Goal: Task Accomplishment & Management: Manage account settings

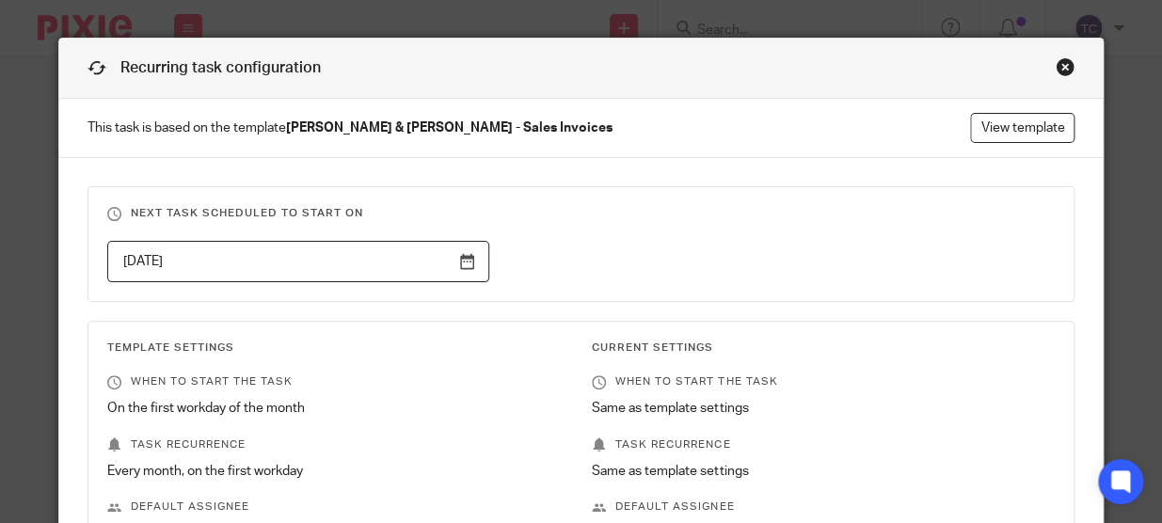
click at [1056, 65] on div "Close this dialog window" at bounding box center [1065, 66] width 19 height 19
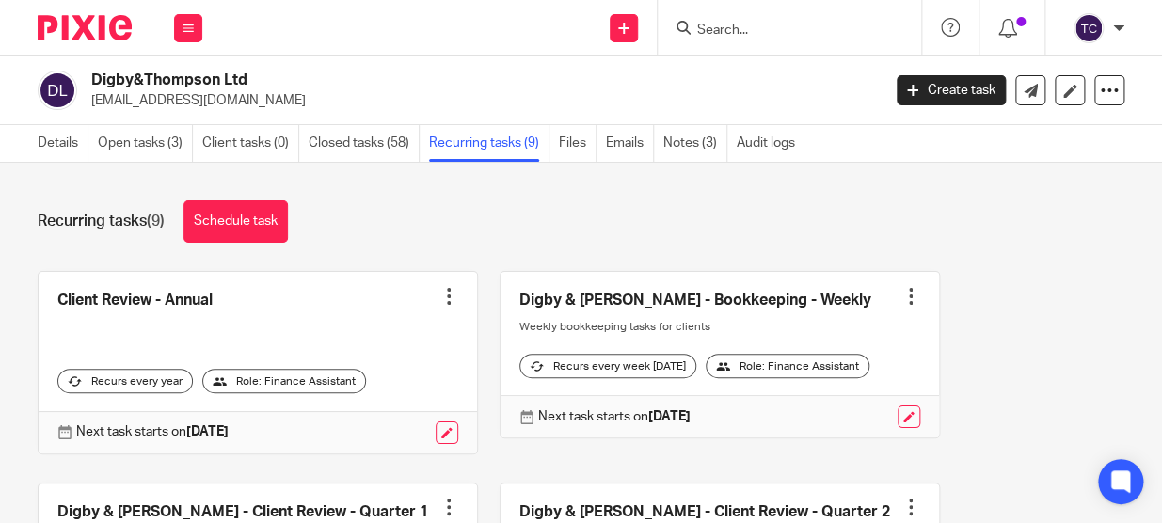
click at [95, 27] on img at bounding box center [85, 27] width 94 height 25
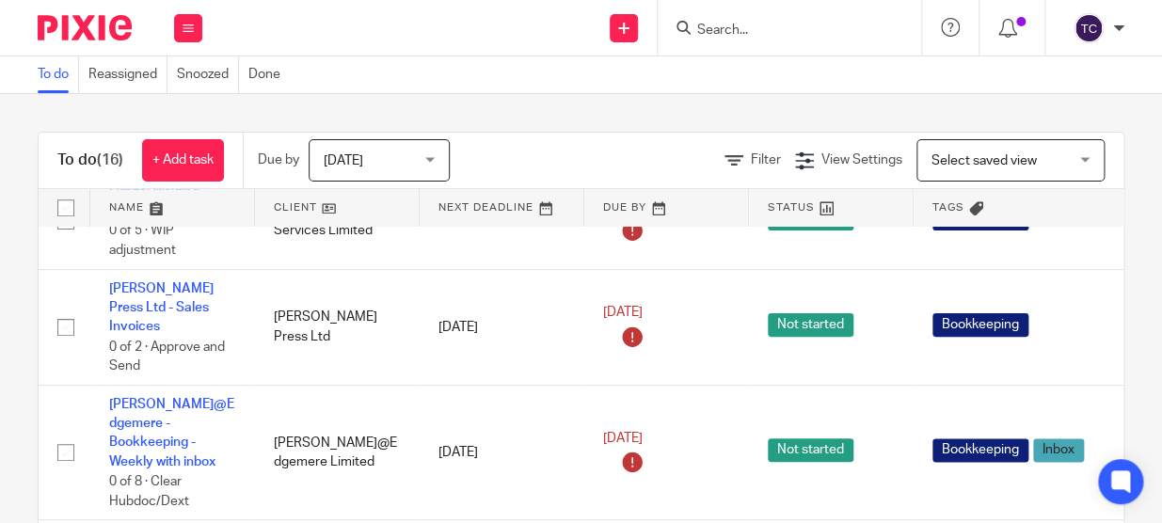
scroll to position [856, 0]
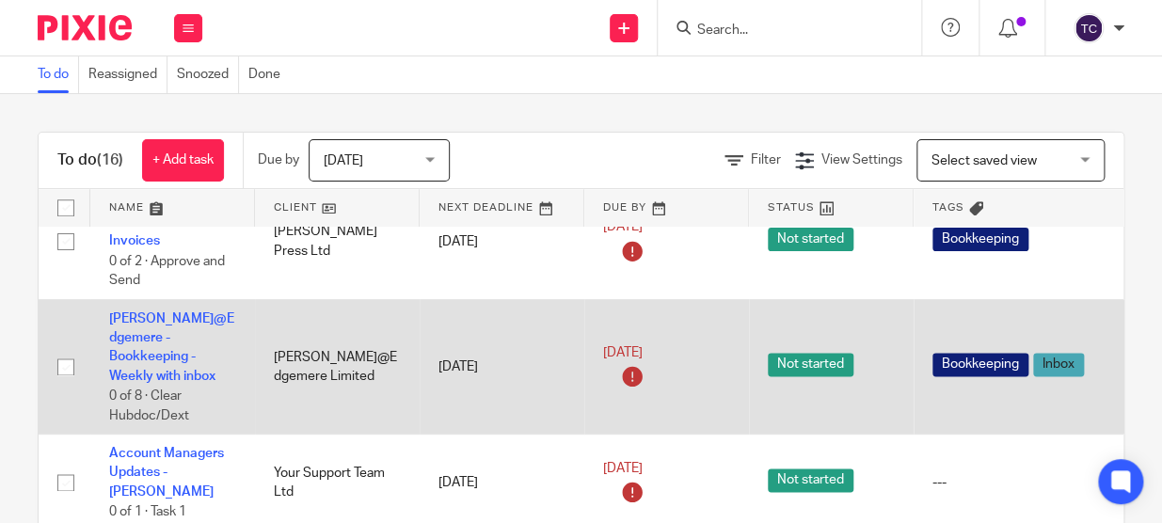
click at [60, 355] on input "checkbox" at bounding box center [66, 367] width 36 height 36
checkbox input "true"
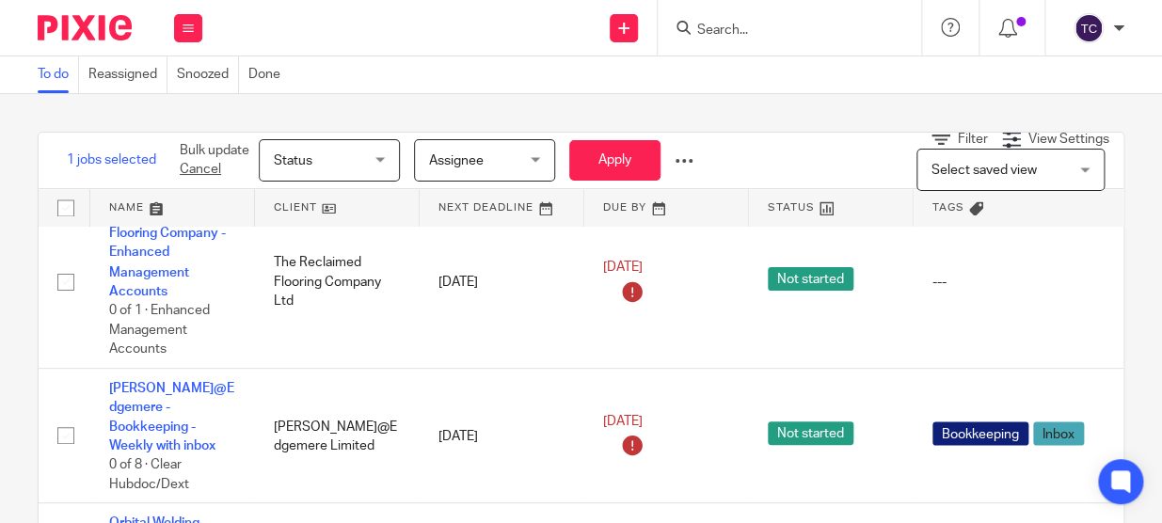
scroll to position [1197, 0]
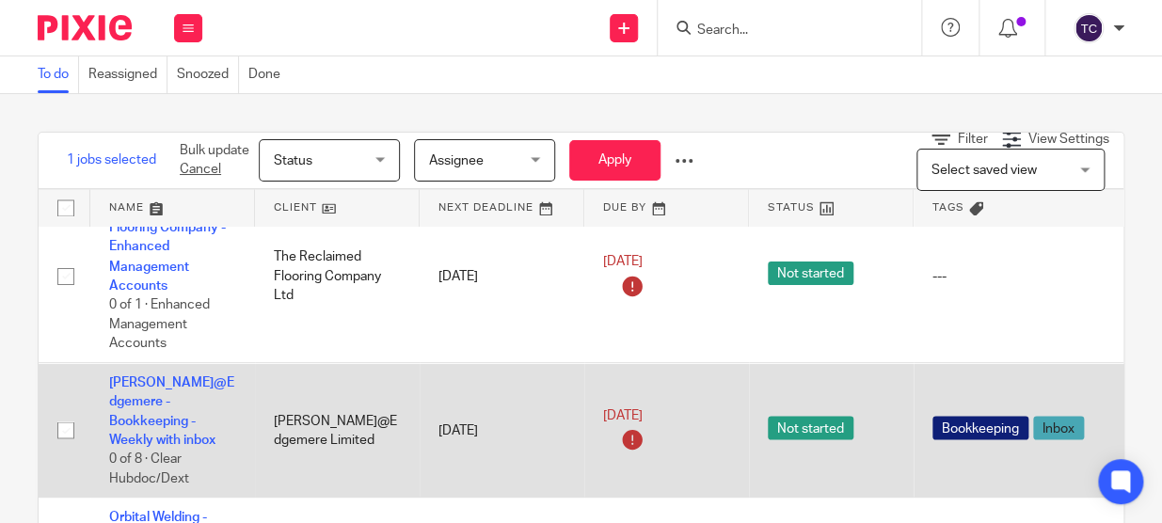
click at [58, 412] on input "checkbox" at bounding box center [66, 430] width 36 height 36
checkbox input "true"
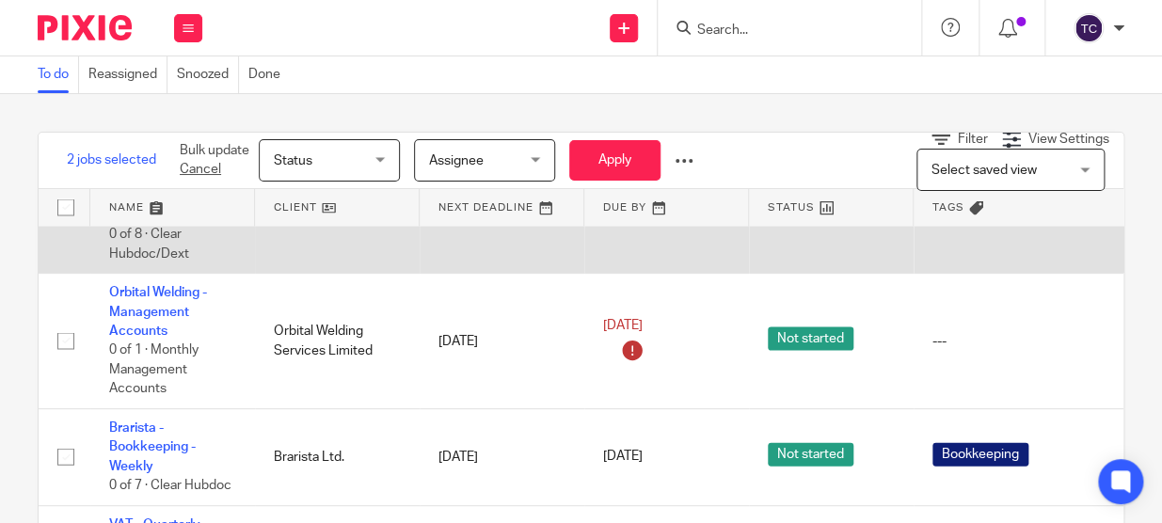
scroll to position [1443, 0]
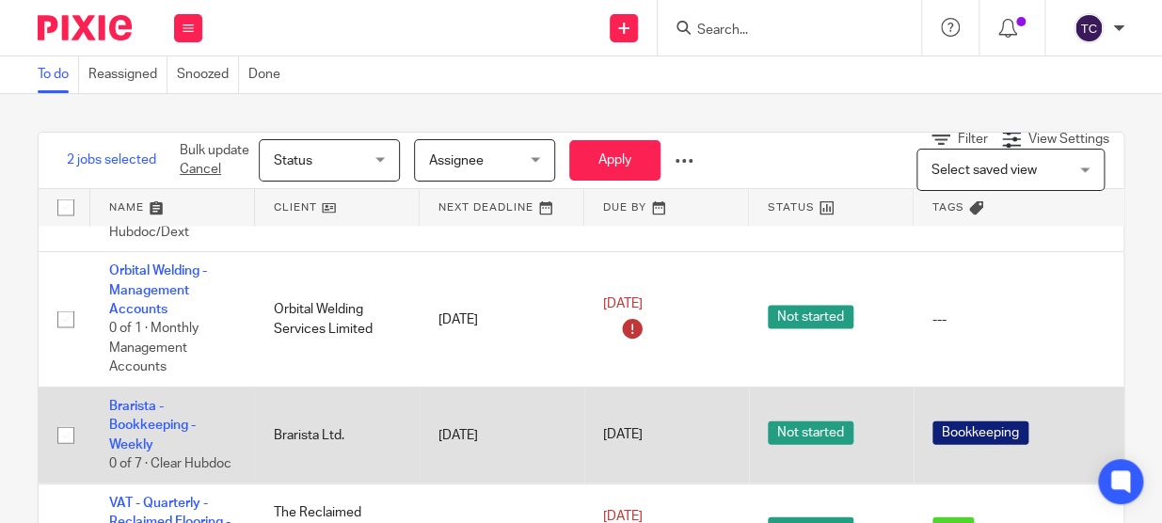
click at [57, 418] on input "checkbox" at bounding box center [66, 436] width 36 height 36
checkbox input "true"
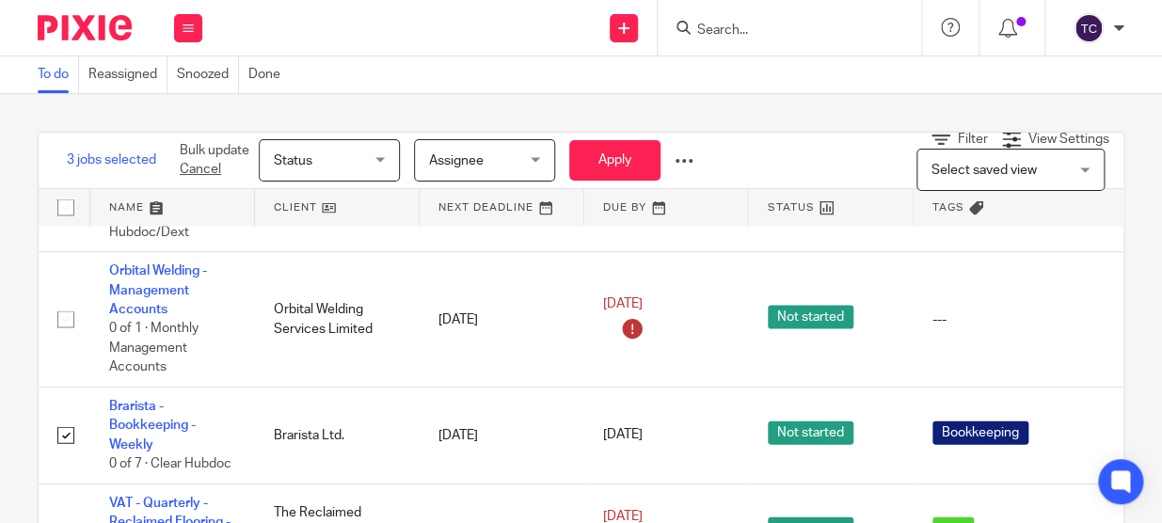
click at [395, 163] on div "Status Status" at bounding box center [329, 160] width 141 height 42
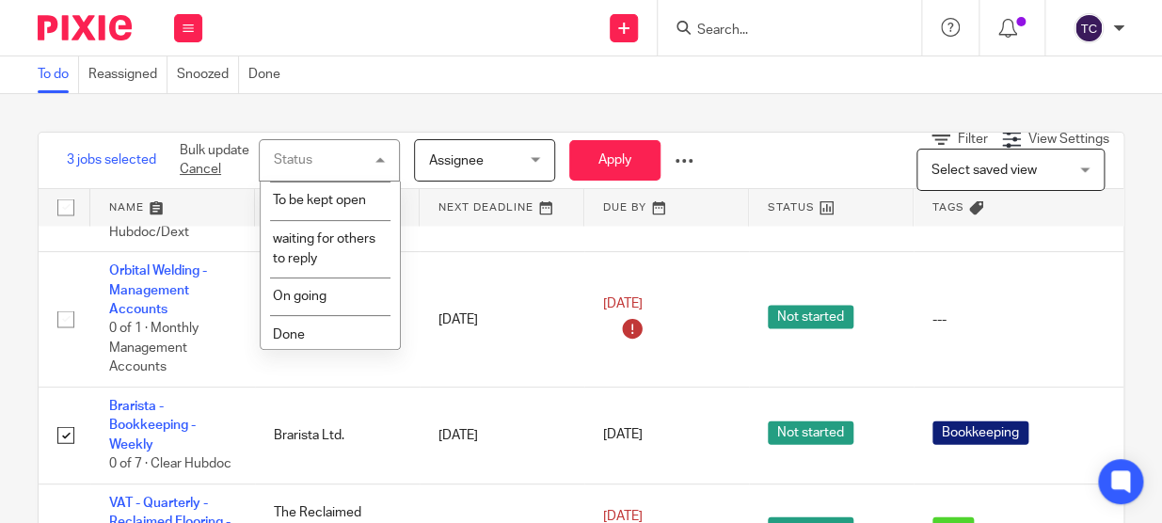
scroll to position [155, 0]
click at [332, 322] on li "Done" at bounding box center [330, 331] width 139 height 39
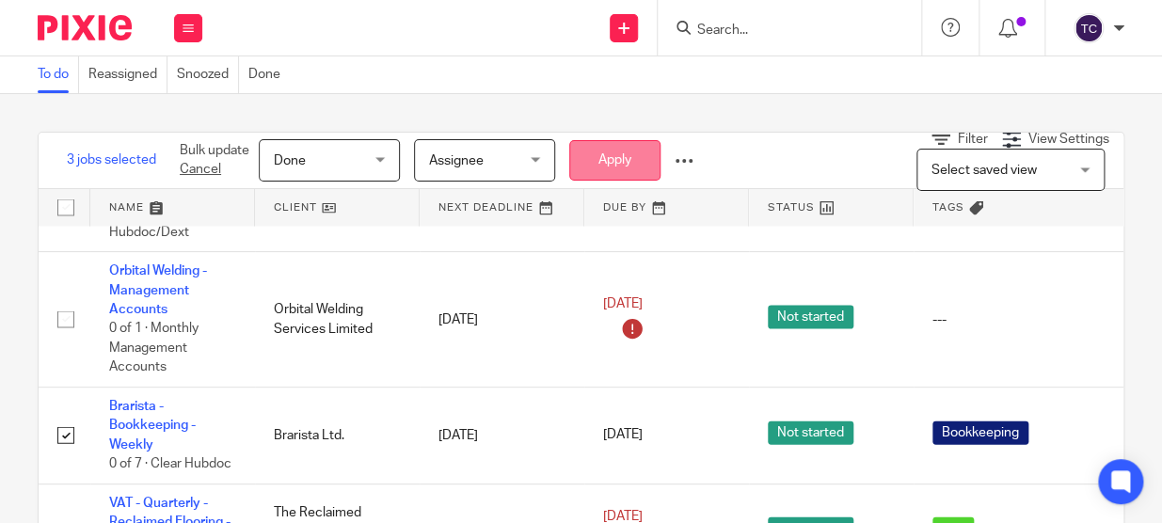
click at [590, 158] on button "Apply" at bounding box center [614, 160] width 91 height 40
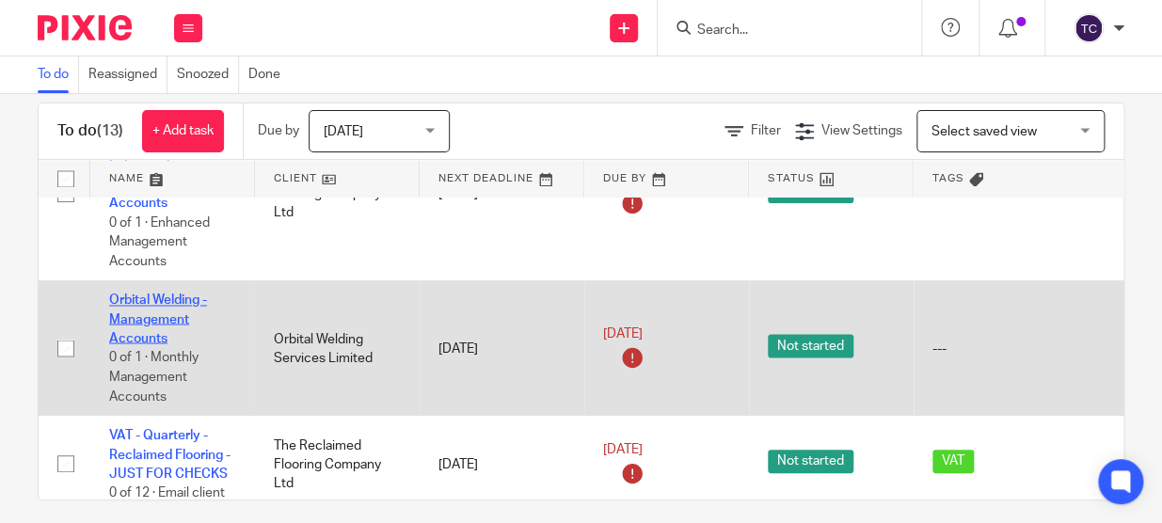
scroll to position [44, 0]
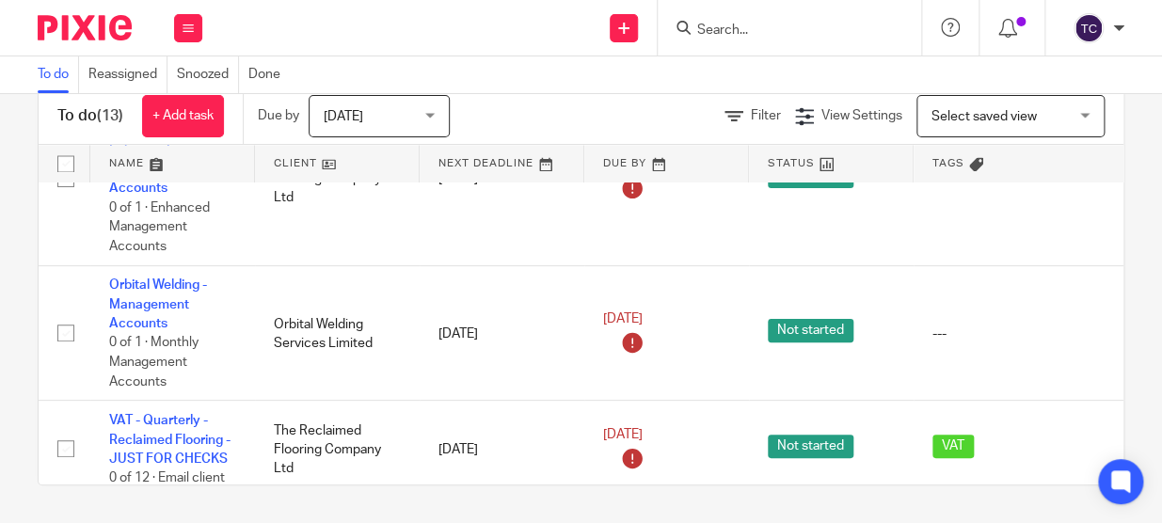
click at [284, 168] on link at bounding box center [337, 164] width 165 height 38
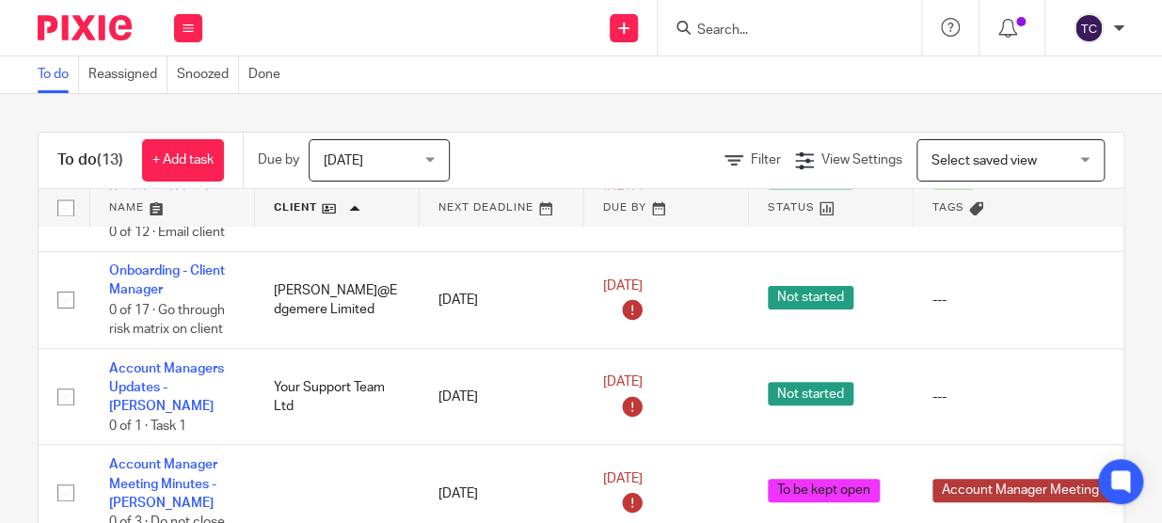
scroll to position [44, 0]
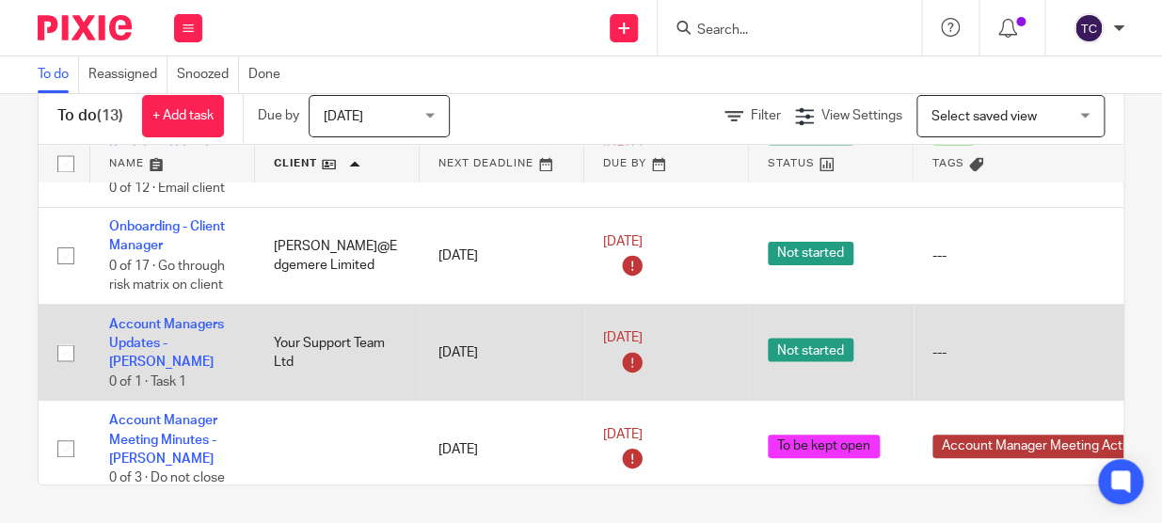
click at [69, 335] on input "checkbox" at bounding box center [66, 353] width 36 height 36
checkbox input "true"
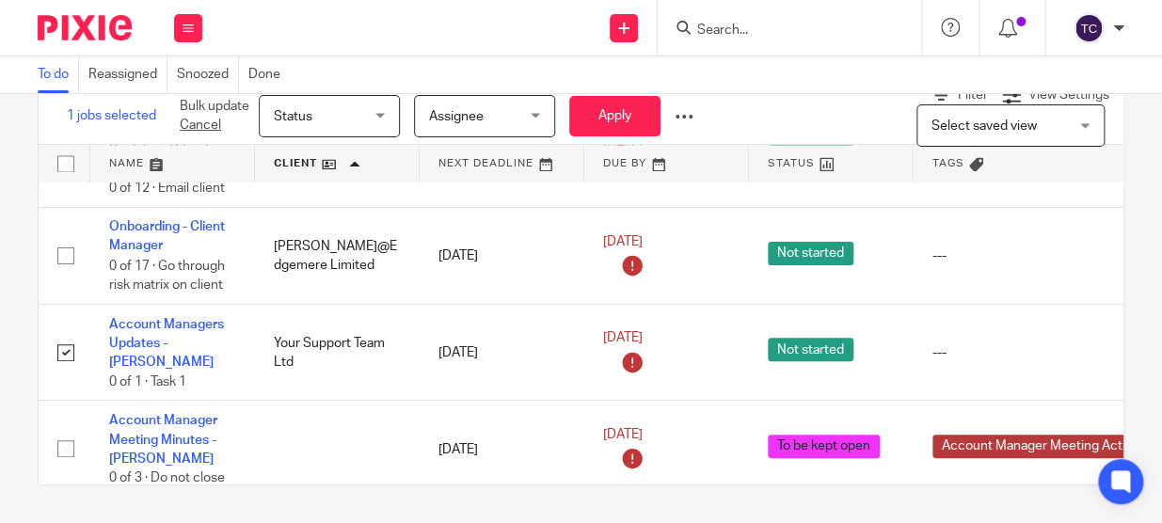
click at [391, 114] on div "Status Status" at bounding box center [329, 116] width 141 height 42
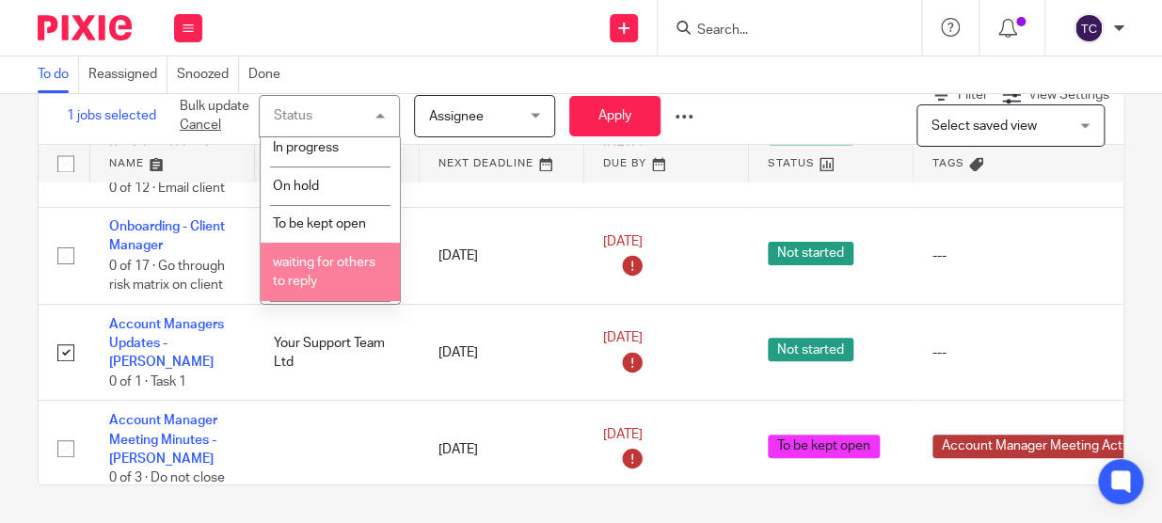
scroll to position [155, 0]
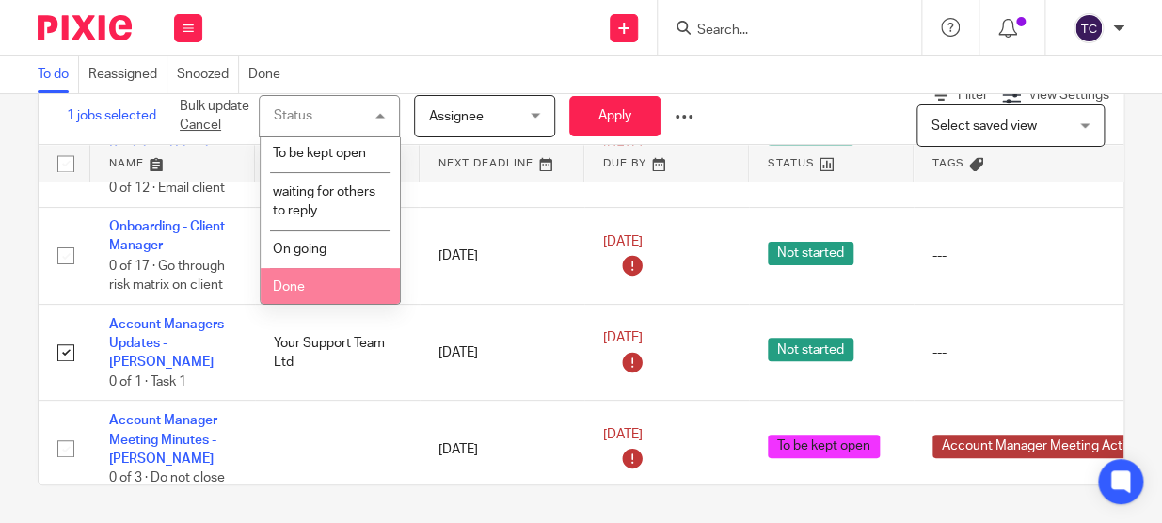
click at [350, 276] on li "Done" at bounding box center [330, 287] width 139 height 39
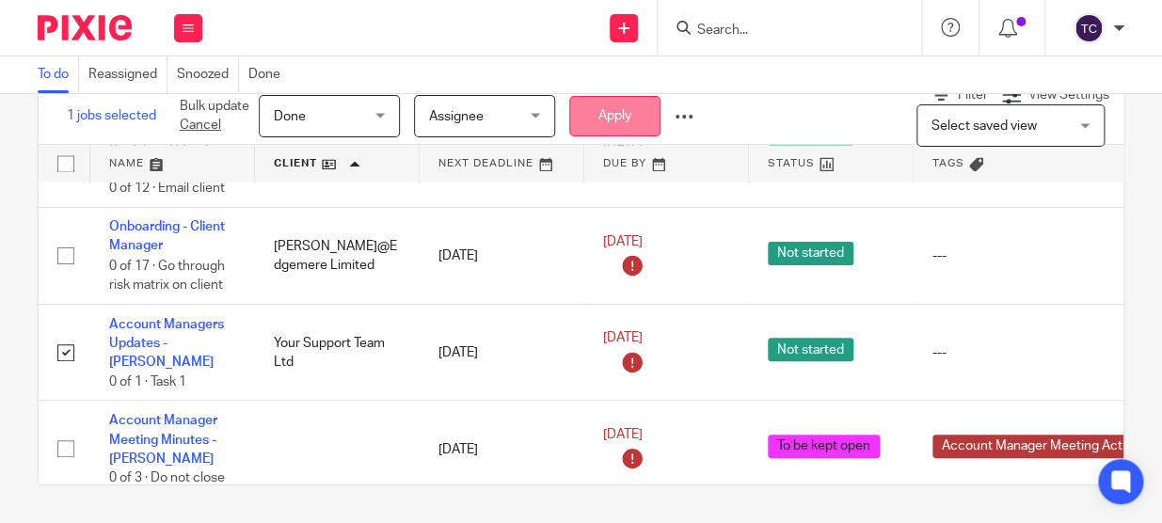
click at [609, 122] on button "Apply" at bounding box center [614, 116] width 91 height 40
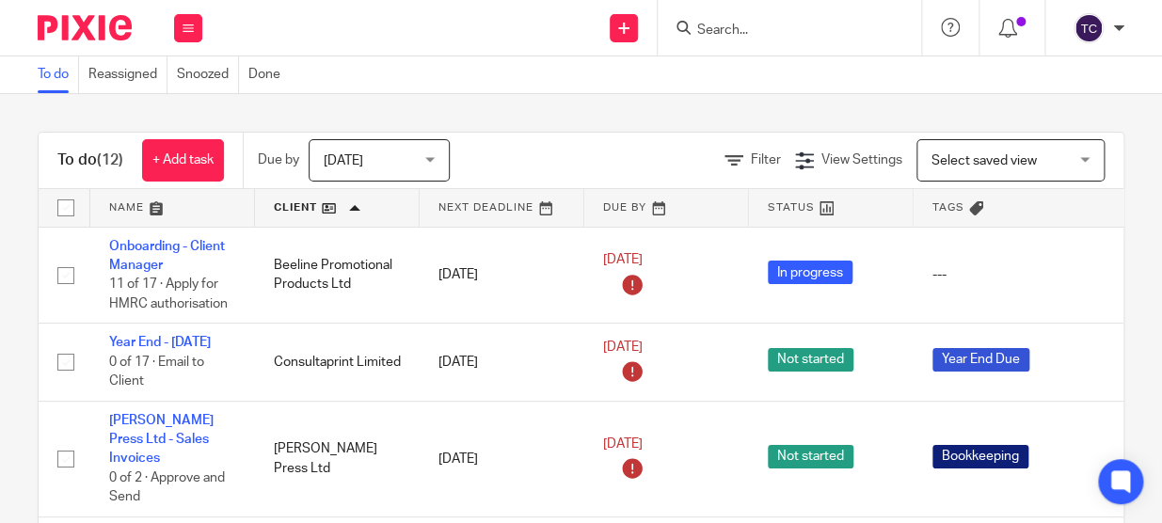
click at [393, 153] on span "[DATE]" at bounding box center [374, 160] width 100 height 40
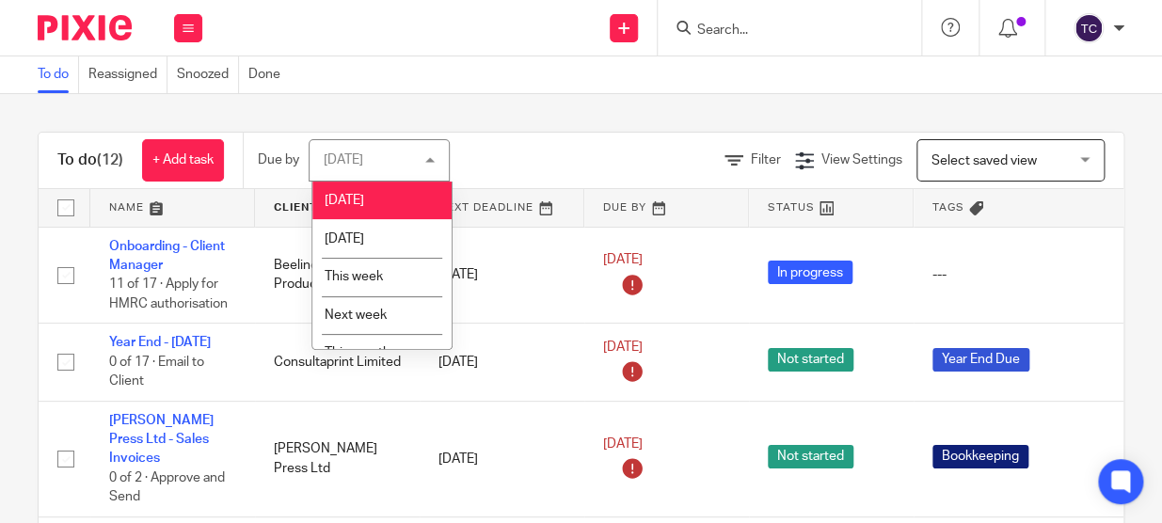
click at [381, 81] on div "To do Reassigned Snoozed Done" at bounding box center [581, 75] width 1162 height 38
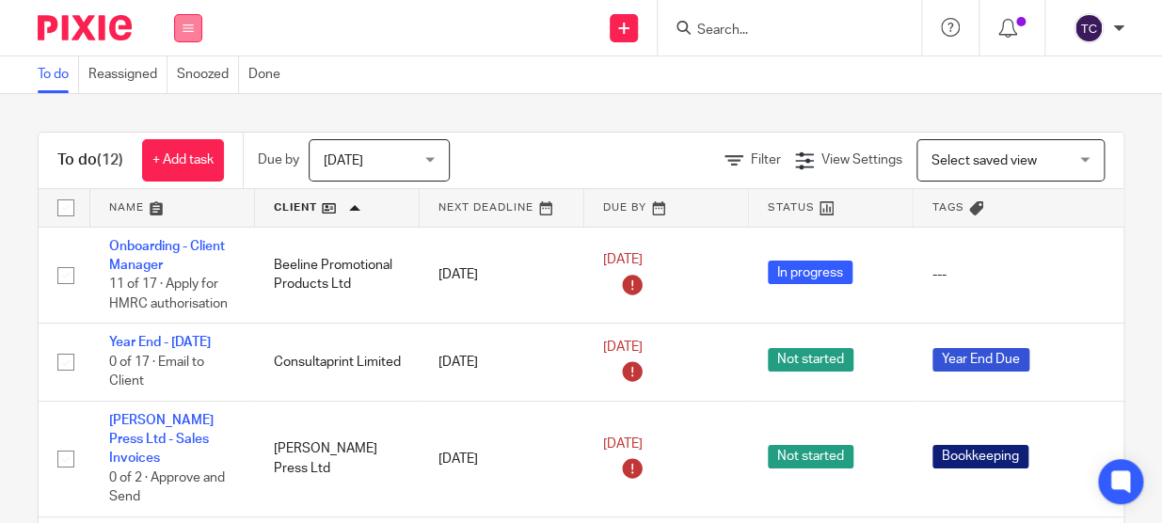
click at [183, 23] on icon at bounding box center [188, 28] width 11 height 11
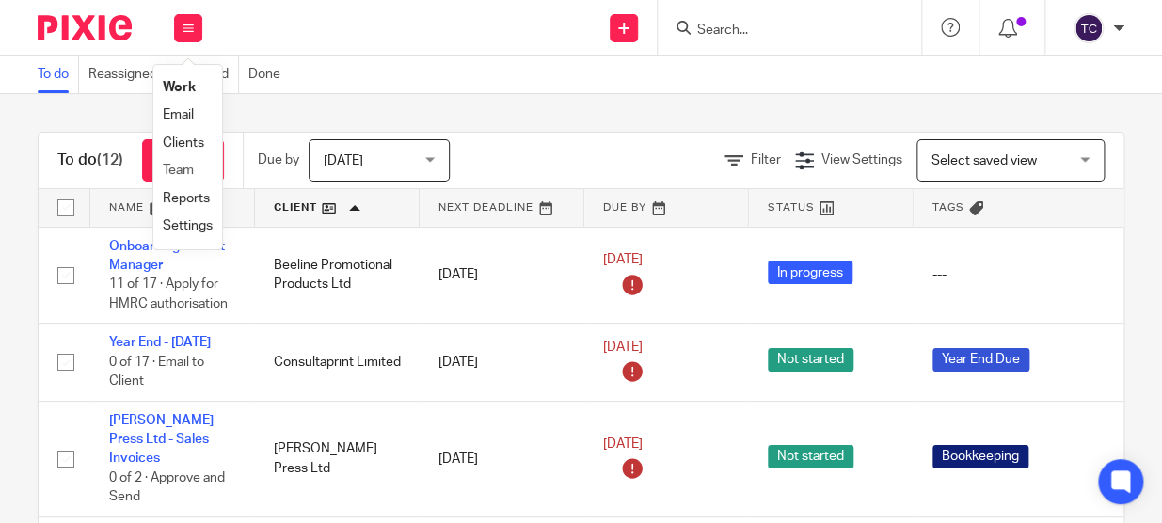
click at [198, 168] on li "Team" at bounding box center [188, 170] width 50 height 27
click at [176, 172] on link "Team" at bounding box center [178, 170] width 31 height 13
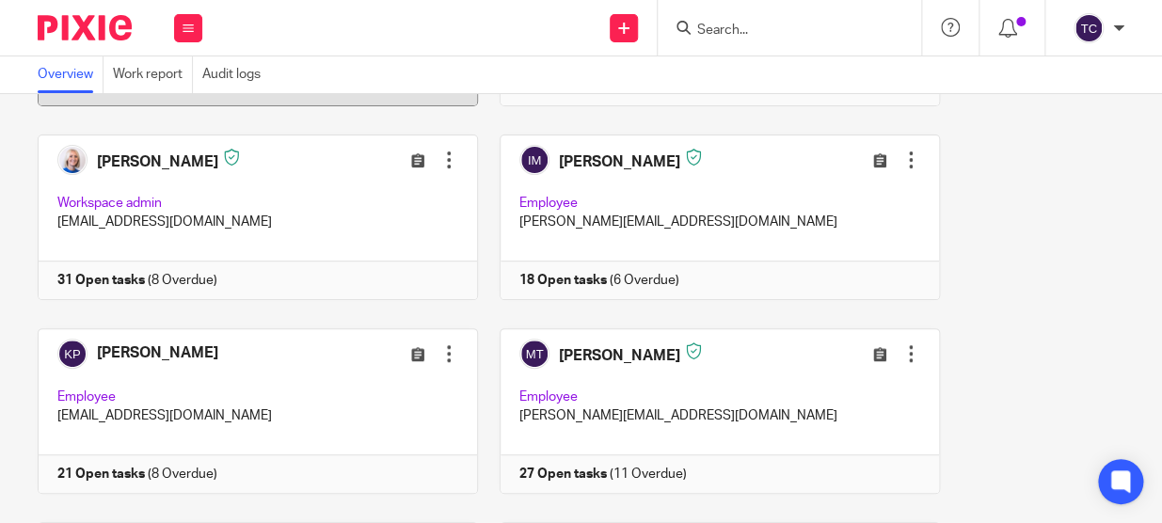
scroll to position [342, 0]
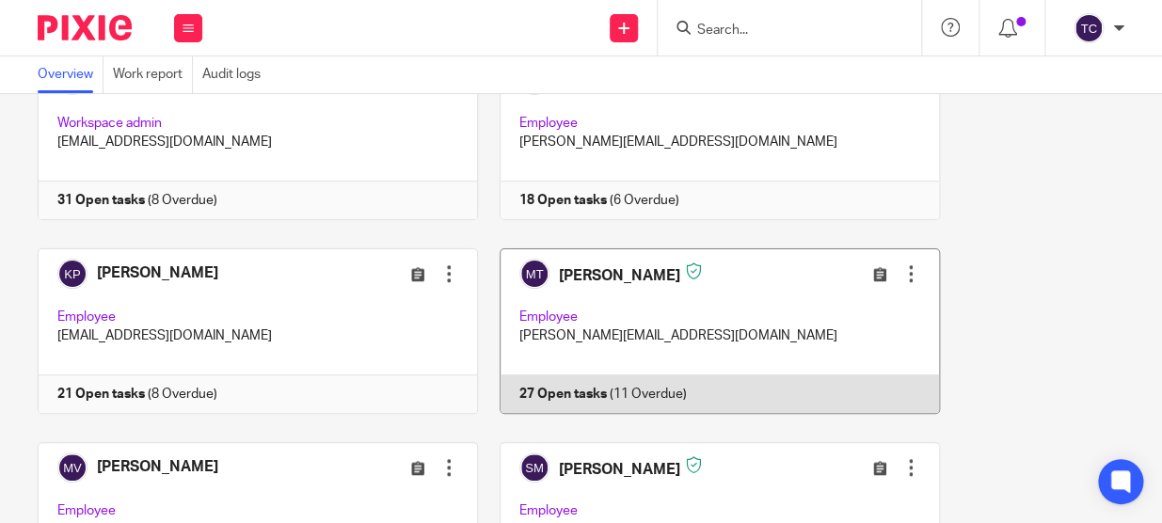
click at [576, 273] on link at bounding box center [709, 331] width 462 height 166
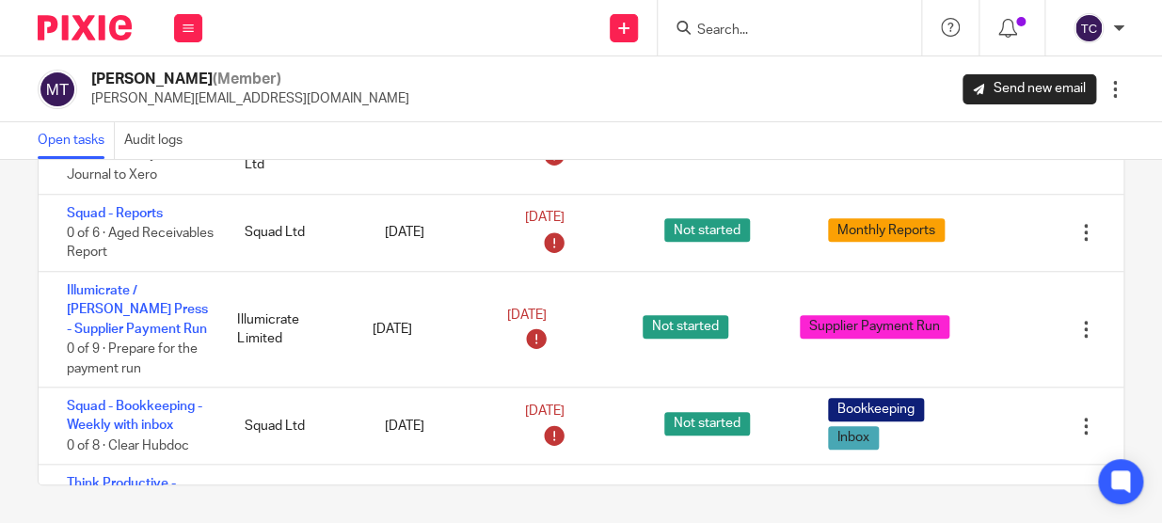
scroll to position [599, 0]
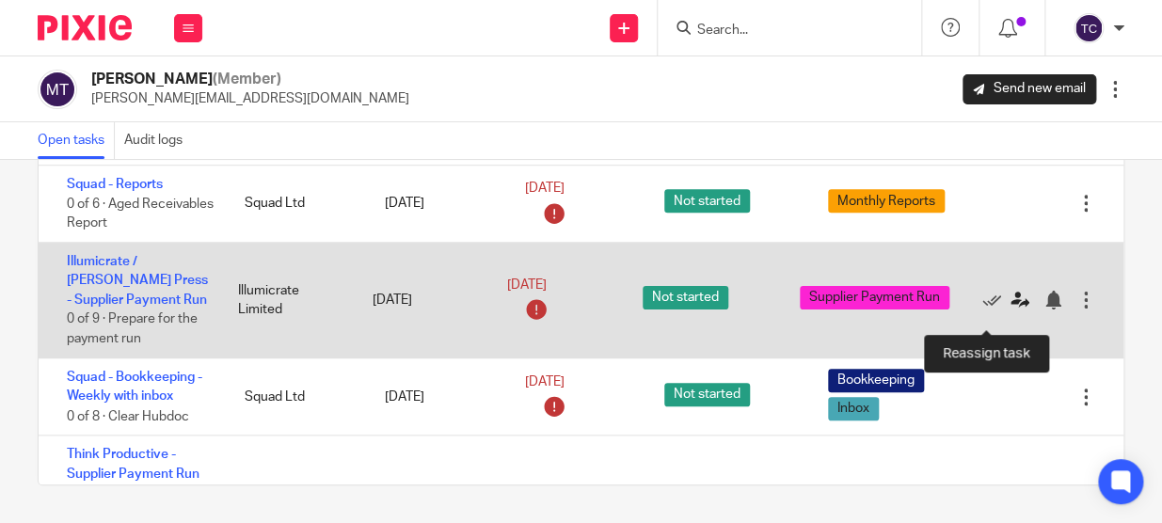
click at [1011, 310] on icon at bounding box center [1020, 300] width 19 height 19
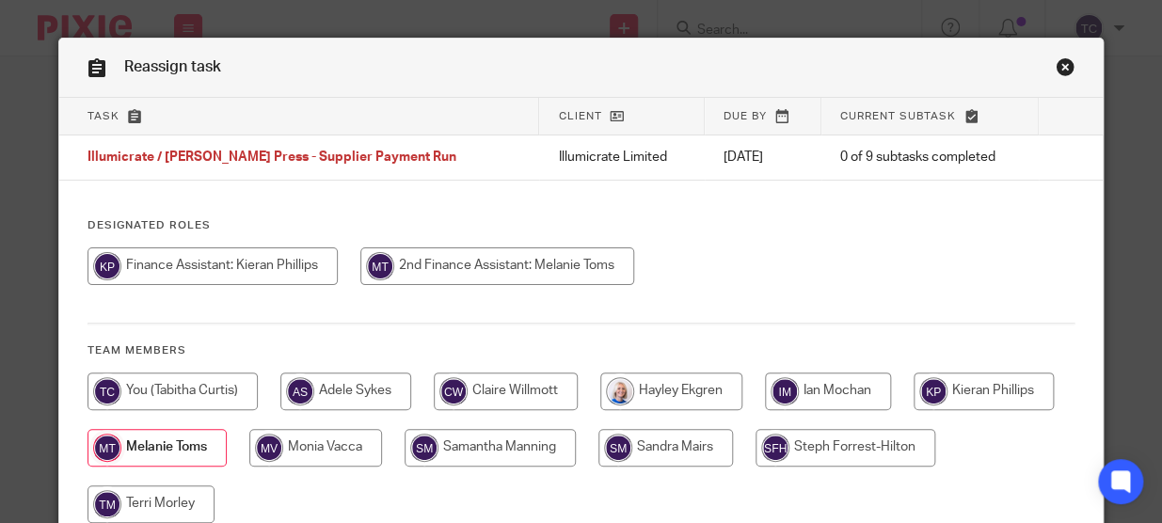
click at [214, 387] on input "radio" at bounding box center [173, 392] width 170 height 38
radio input "true"
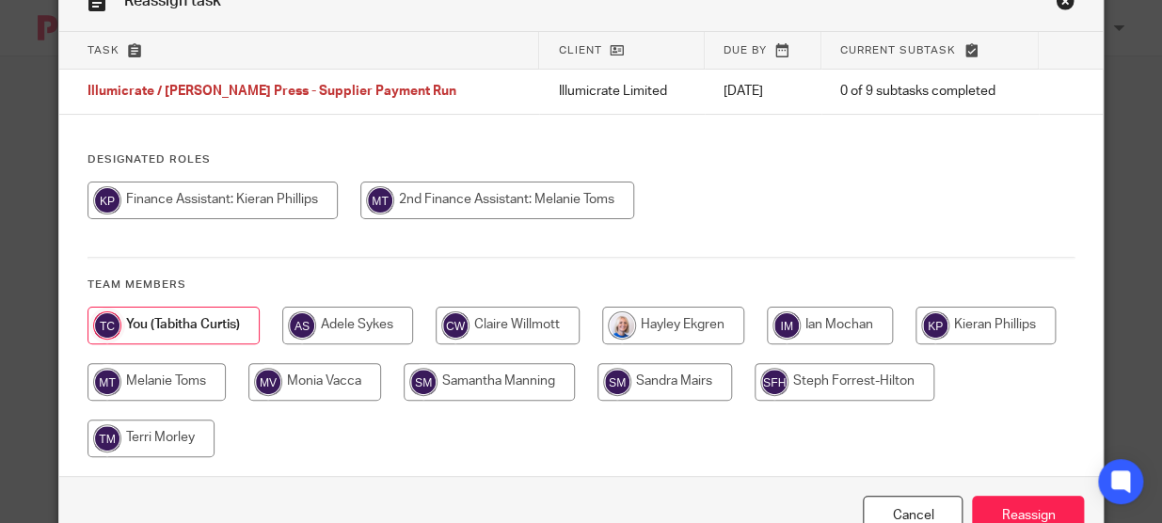
scroll to position [136, 0]
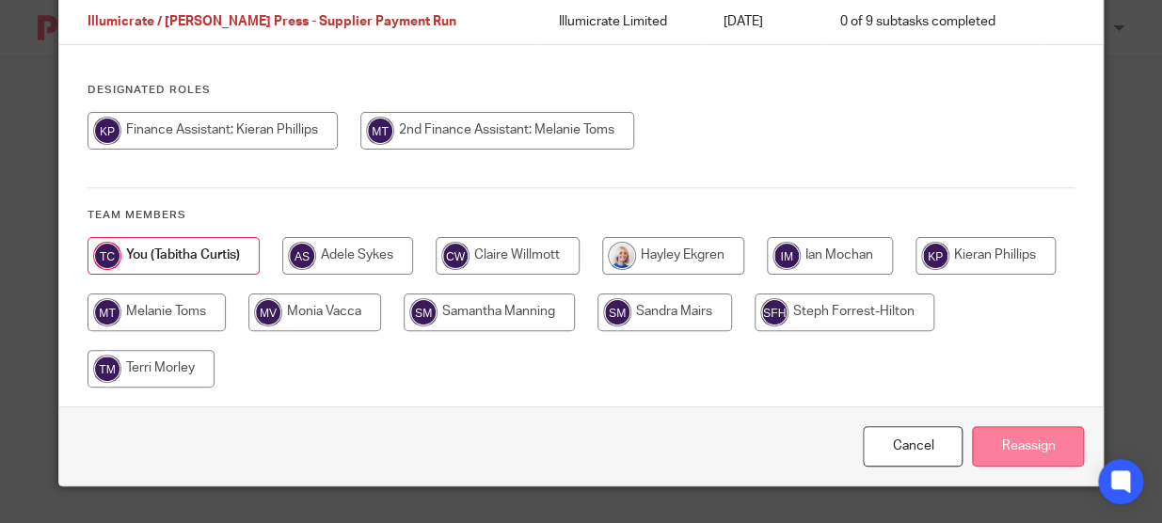
click at [1007, 435] on input "Reassign" at bounding box center [1028, 446] width 112 height 40
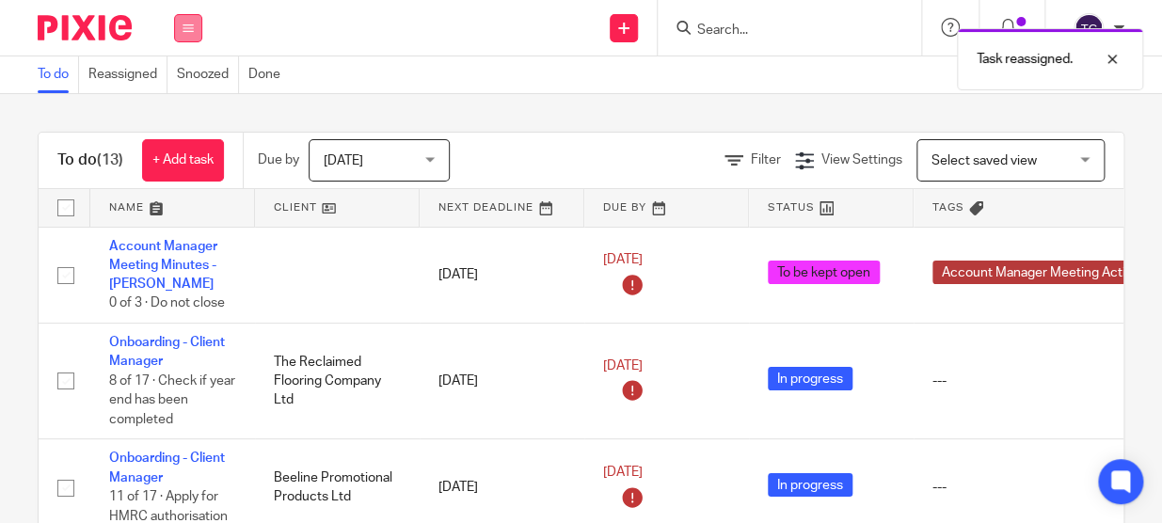
click at [196, 28] on button at bounding box center [188, 28] width 28 height 28
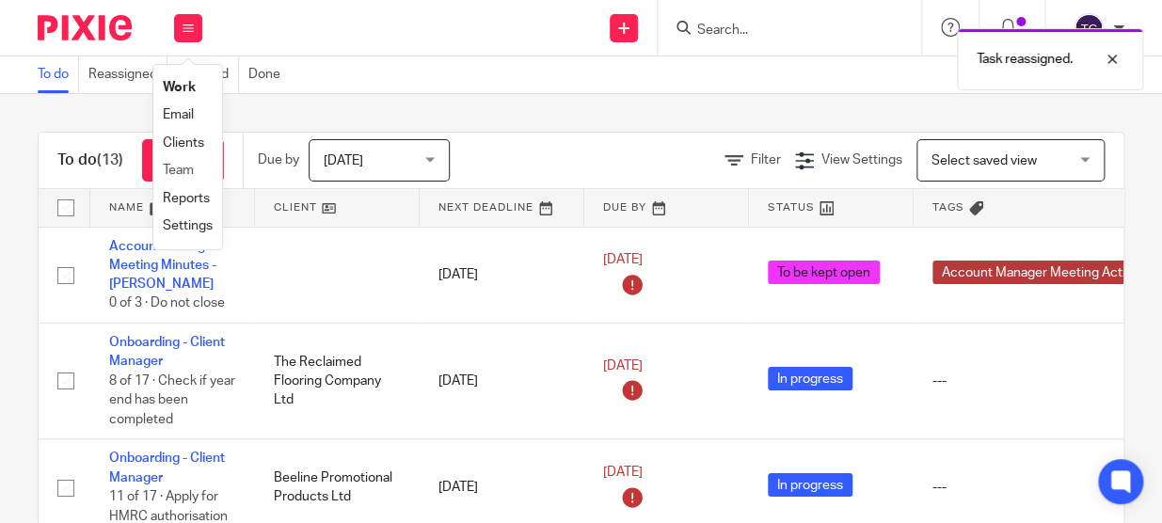
click at [191, 159] on li "Team" at bounding box center [188, 170] width 50 height 27
click at [176, 170] on link "Team" at bounding box center [178, 170] width 31 height 13
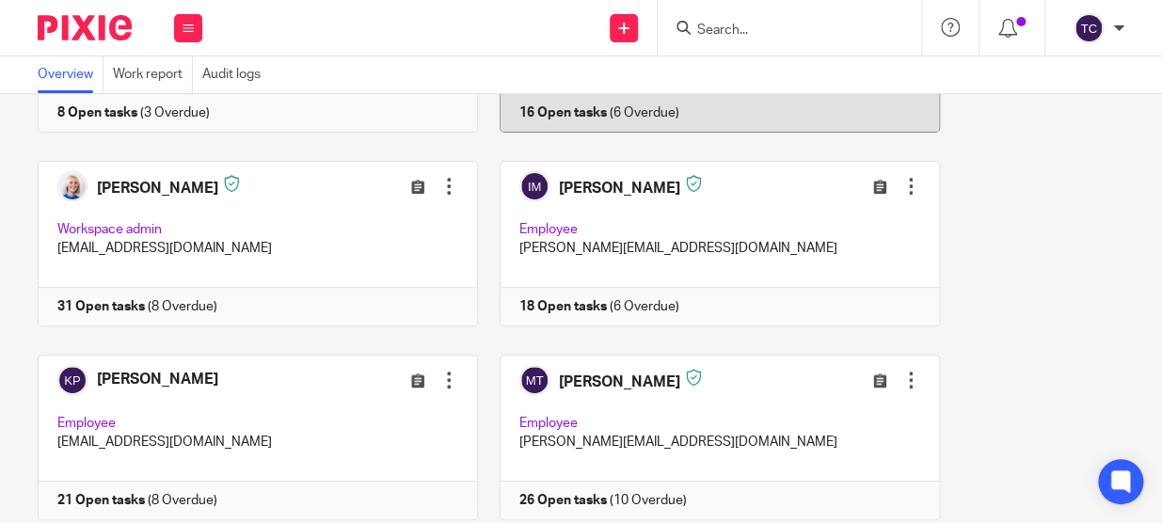
scroll to position [256, 0]
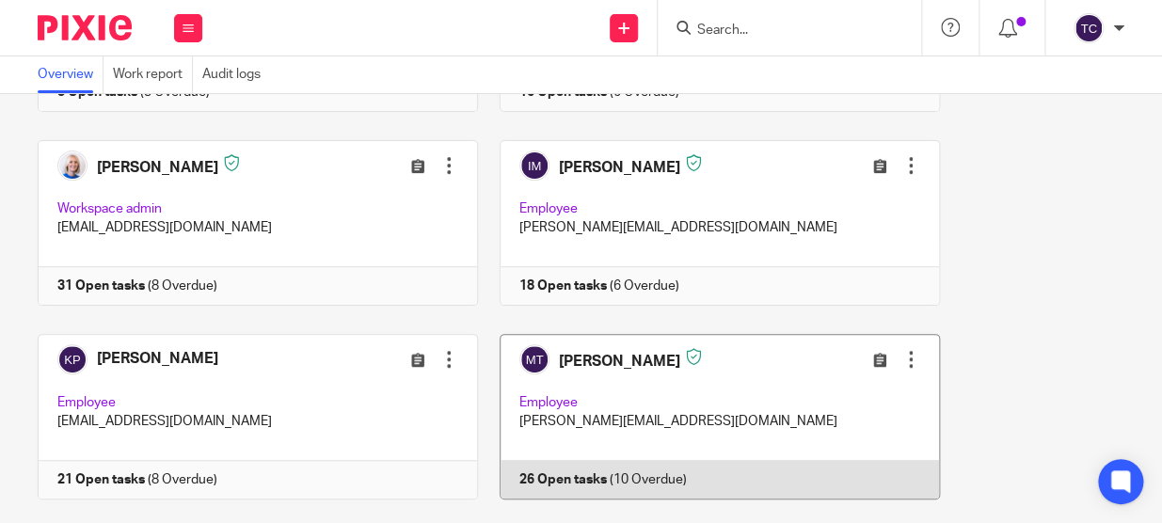
click at [623, 350] on link at bounding box center [709, 417] width 462 height 166
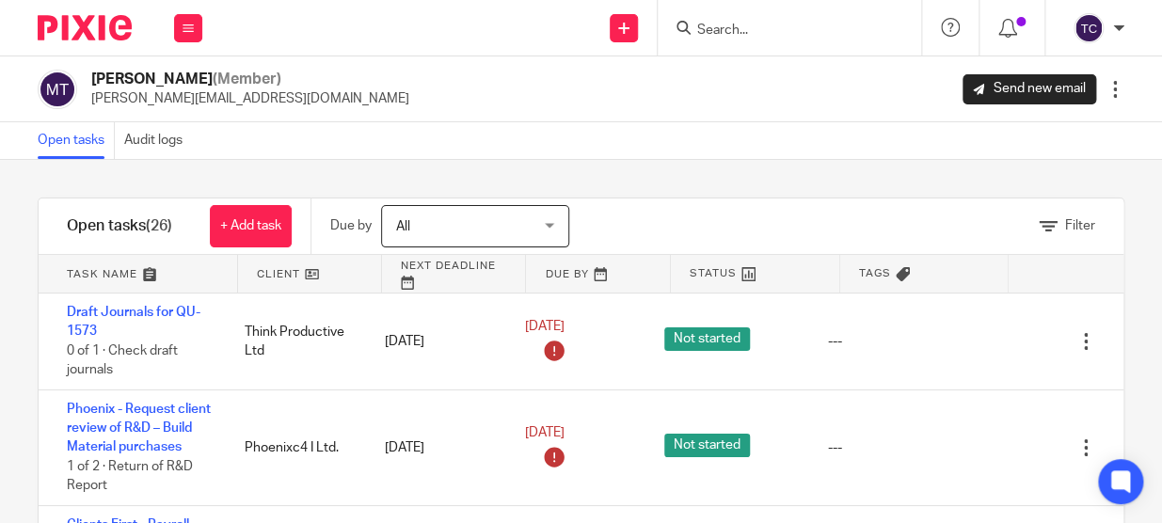
click at [265, 279] on link at bounding box center [310, 274] width 144 height 38
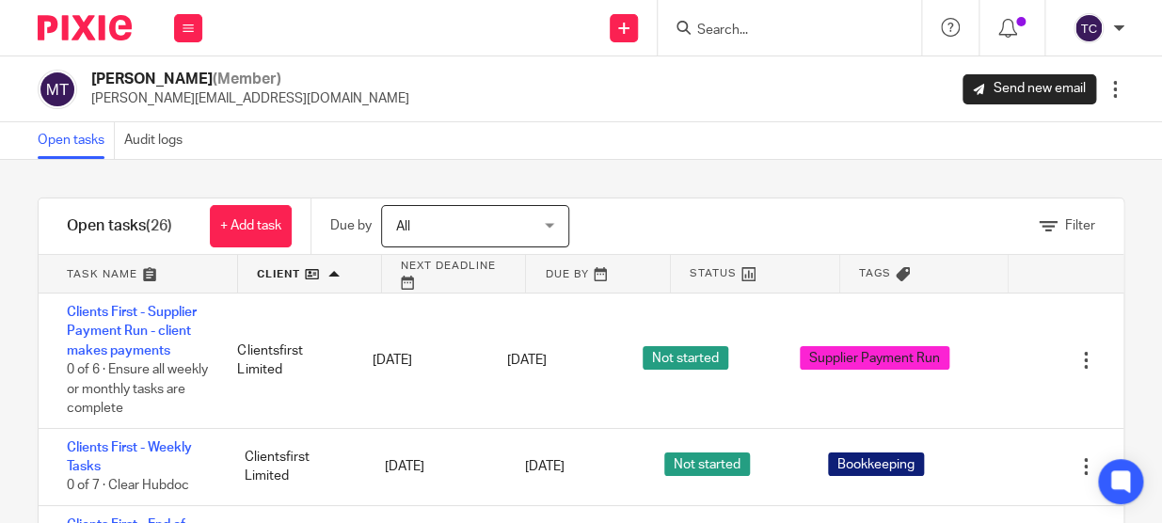
scroll to position [149, 0]
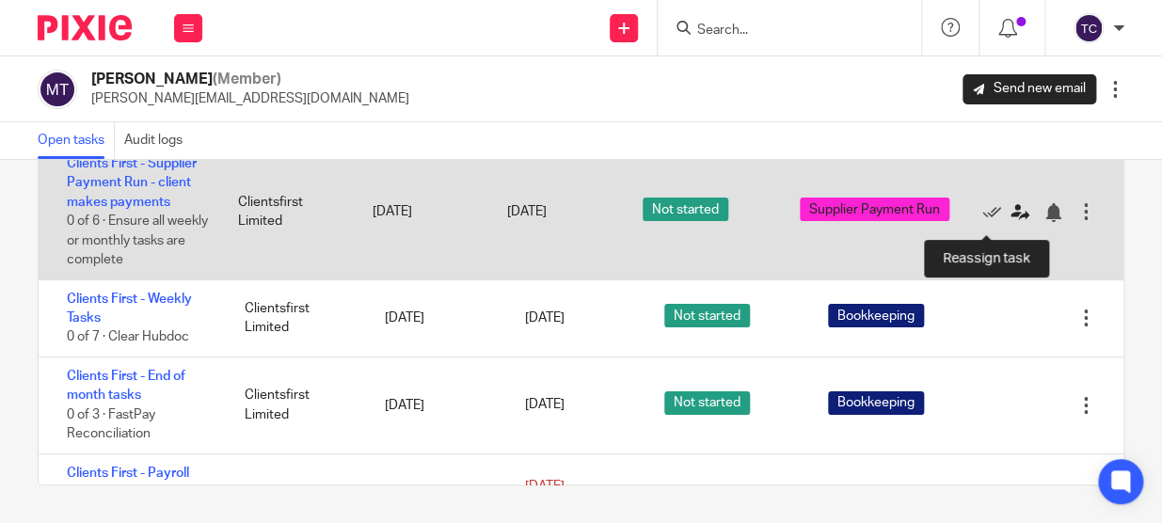
click at [1011, 221] on icon at bounding box center [1020, 212] width 19 height 19
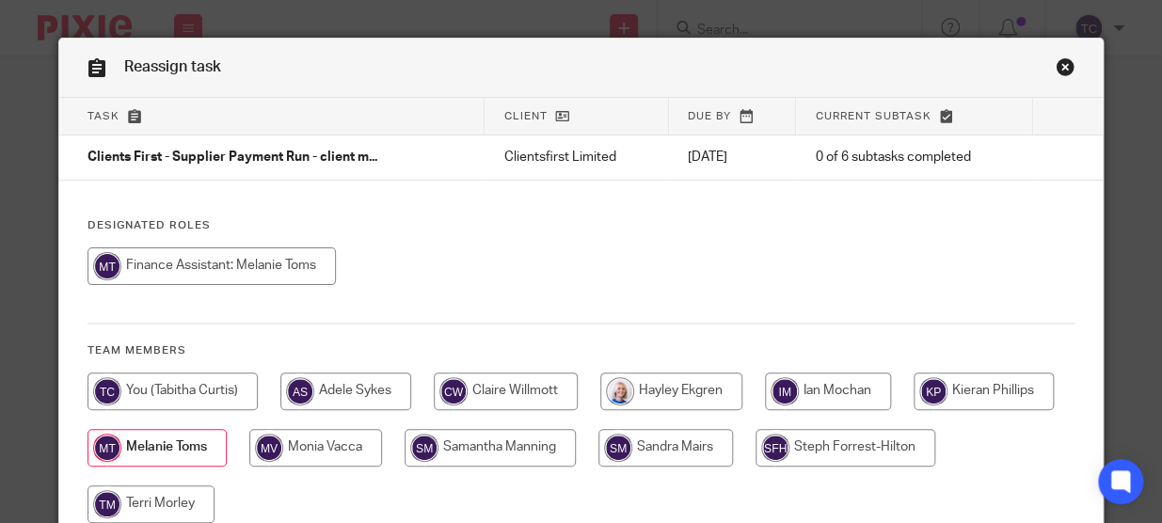
click at [204, 379] on input "radio" at bounding box center [173, 392] width 170 height 38
radio input "true"
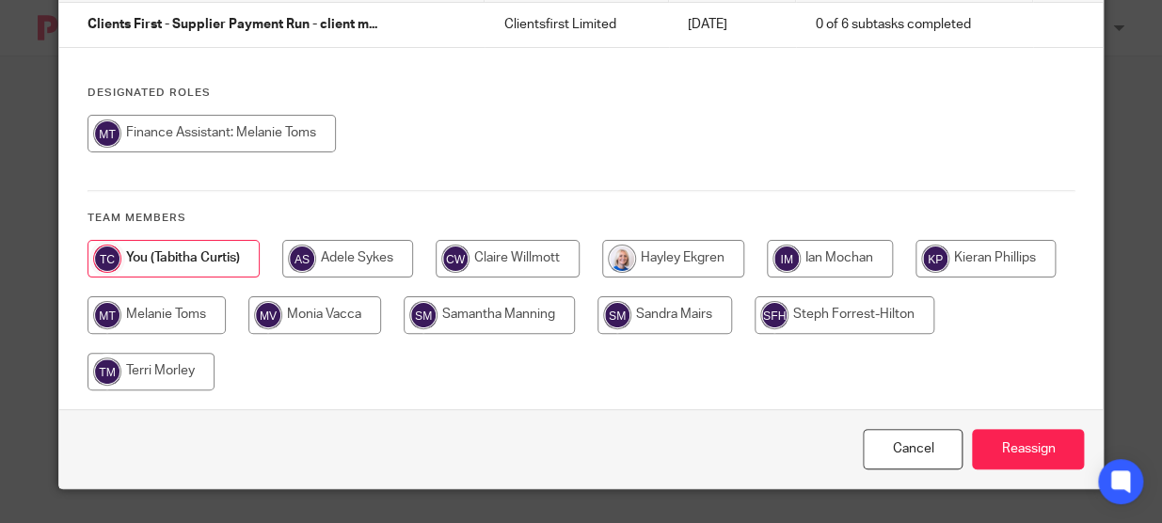
scroll to position [136, 0]
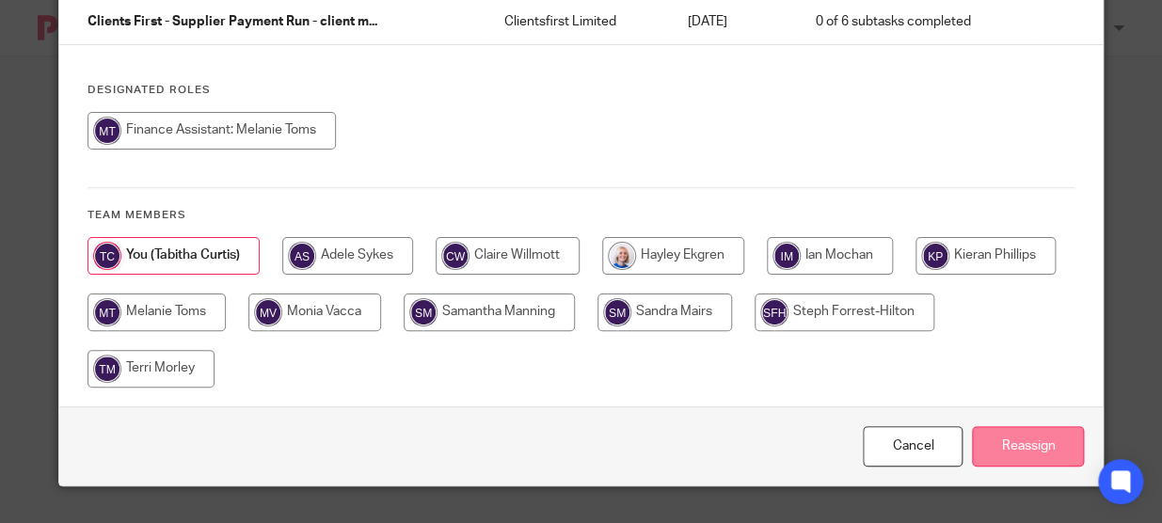
click at [1015, 439] on input "Reassign" at bounding box center [1028, 446] width 112 height 40
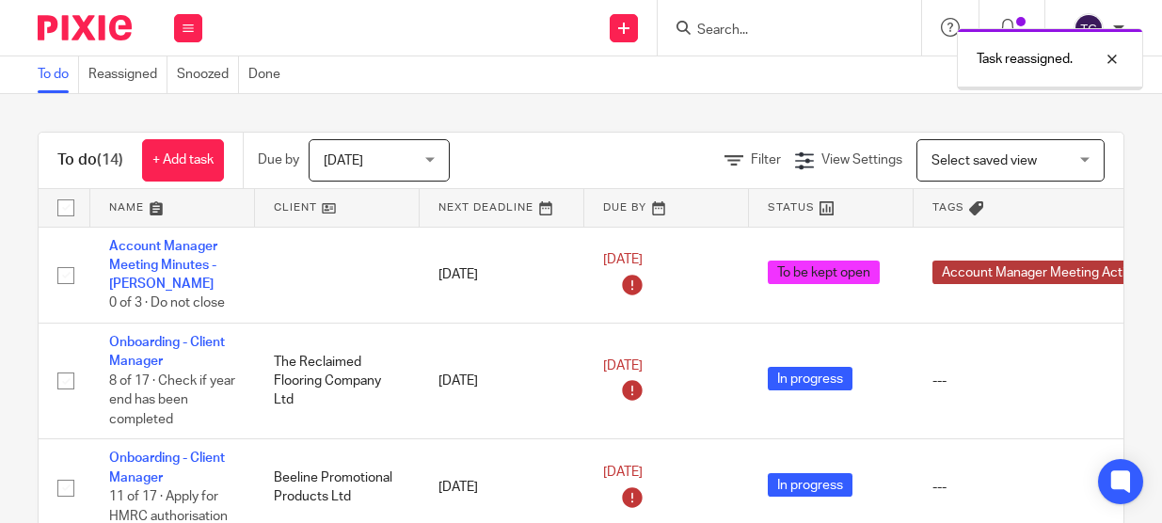
click at [195, 30] on button at bounding box center [188, 28] width 28 height 28
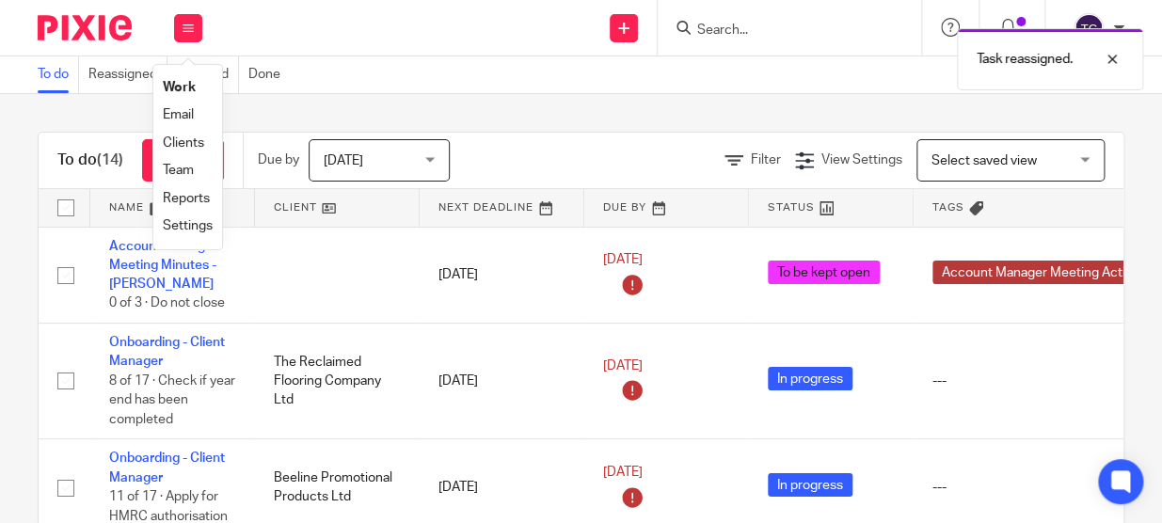
click at [194, 166] on link "Team" at bounding box center [178, 170] width 31 height 13
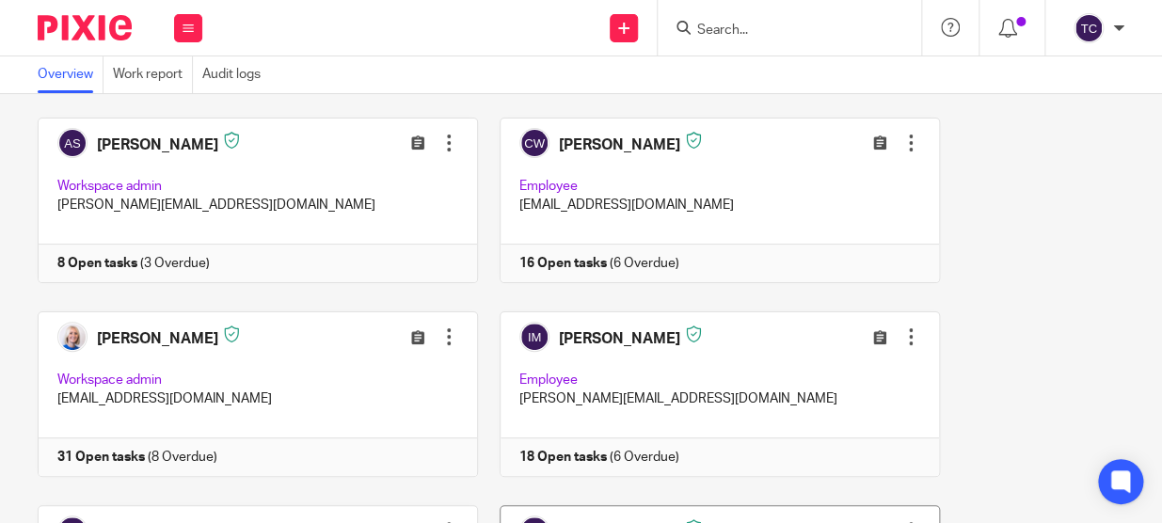
scroll to position [342, 0]
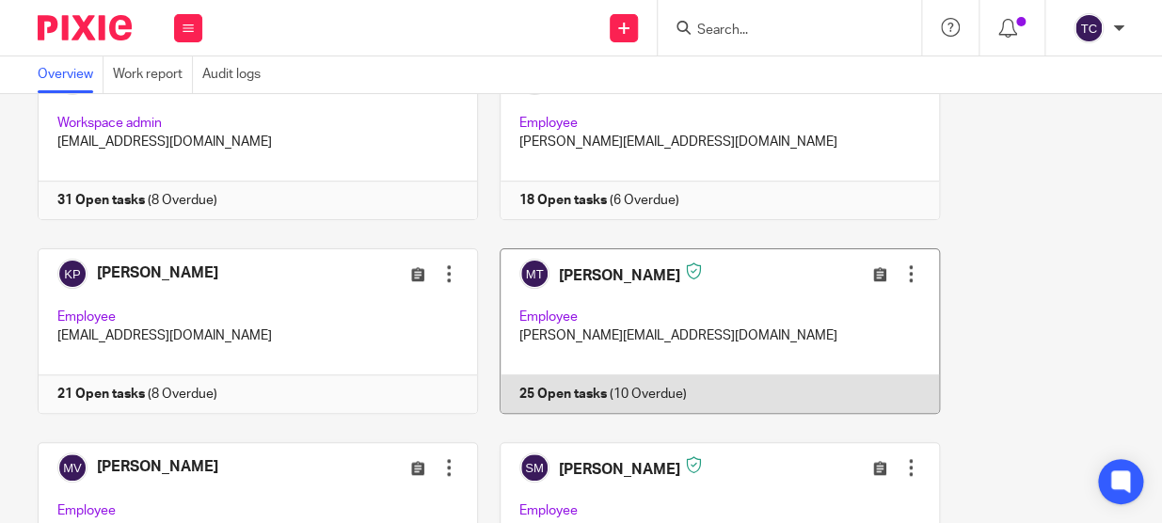
click at [638, 324] on link at bounding box center [709, 331] width 462 height 166
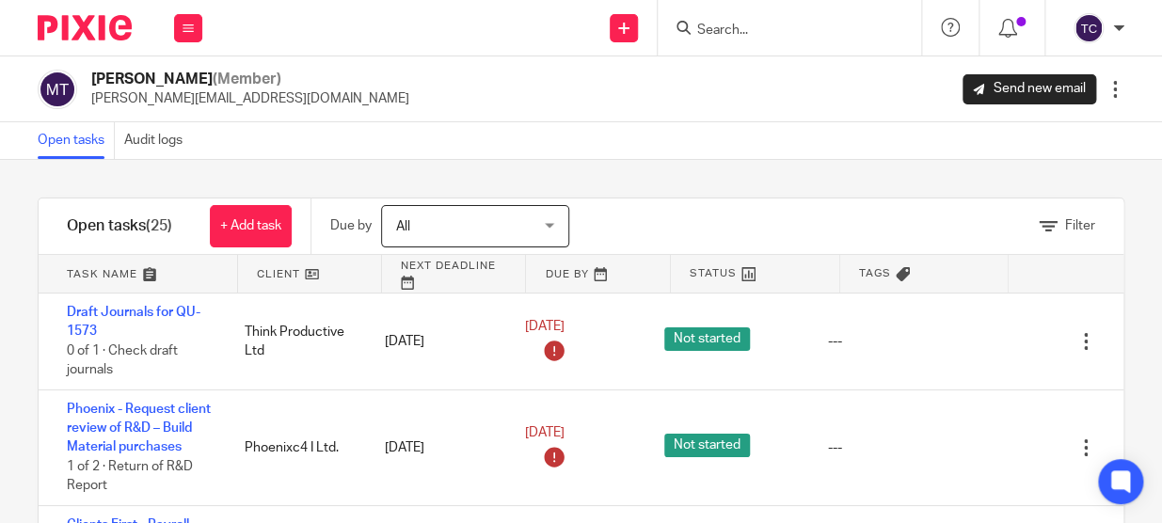
click at [275, 271] on link at bounding box center [310, 274] width 144 height 38
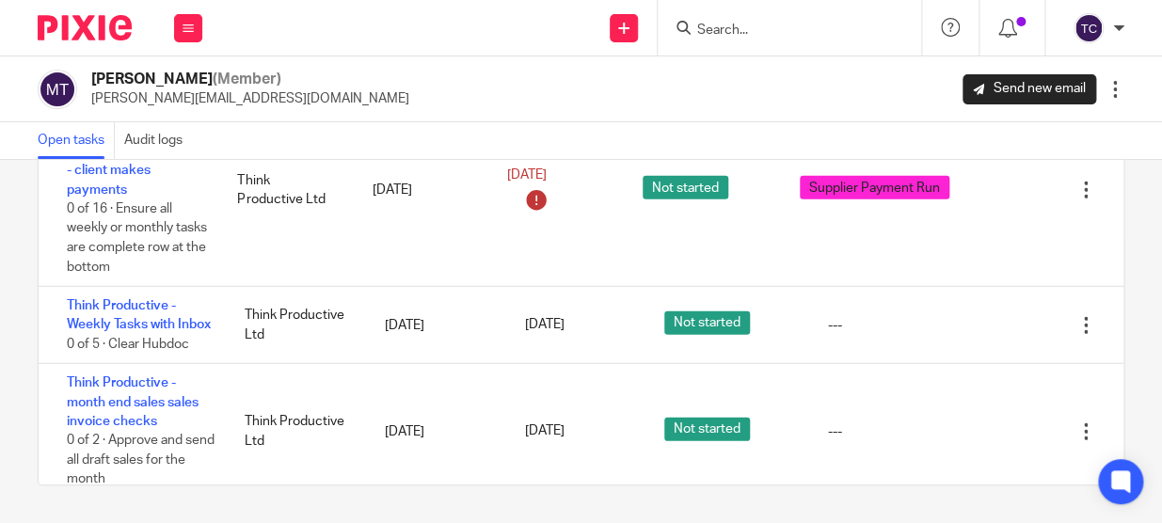
scroll to position [1883, 0]
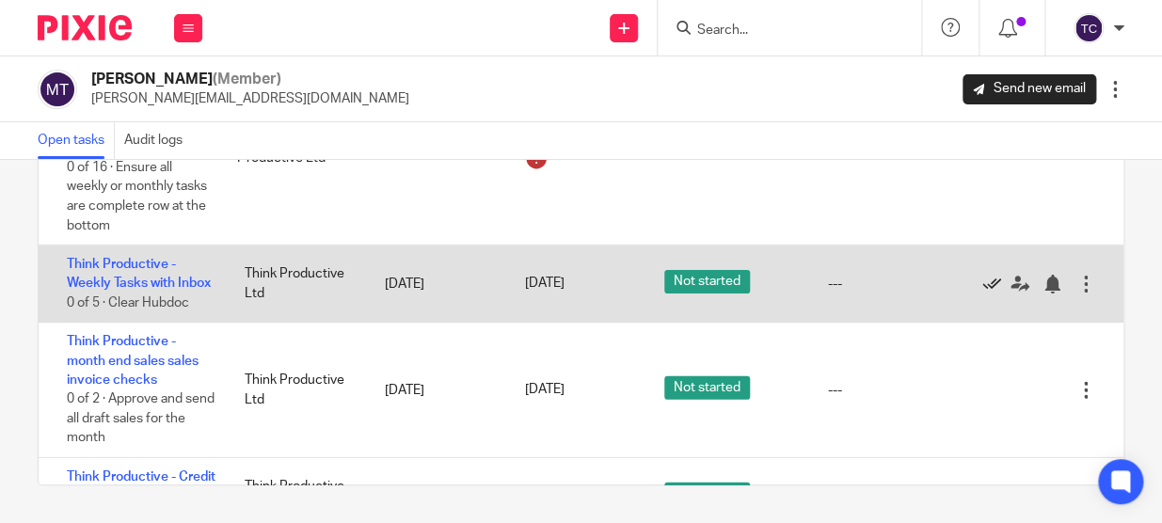
click at [983, 289] on icon at bounding box center [992, 284] width 19 height 19
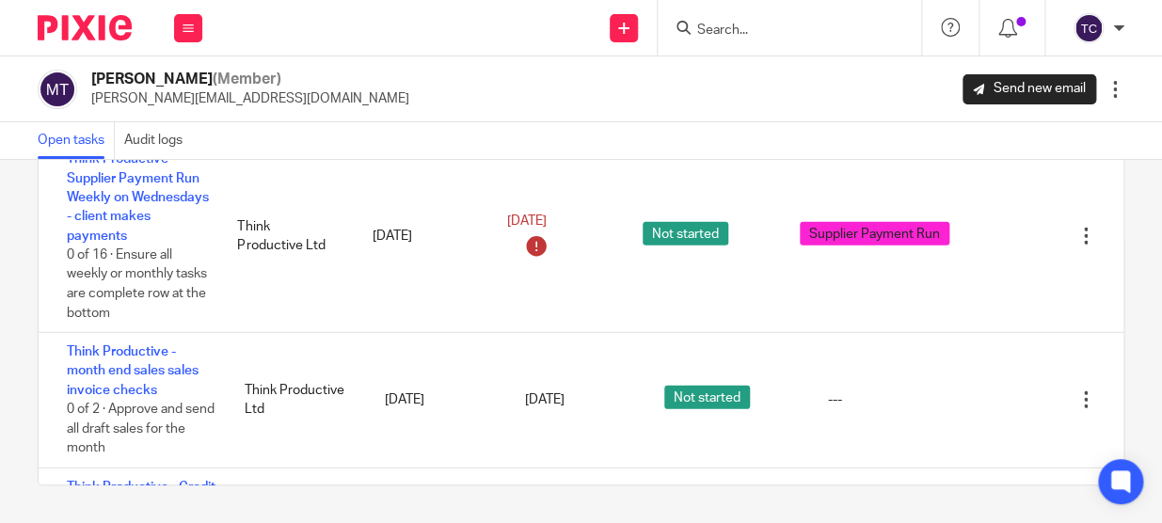
scroll to position [1765, 0]
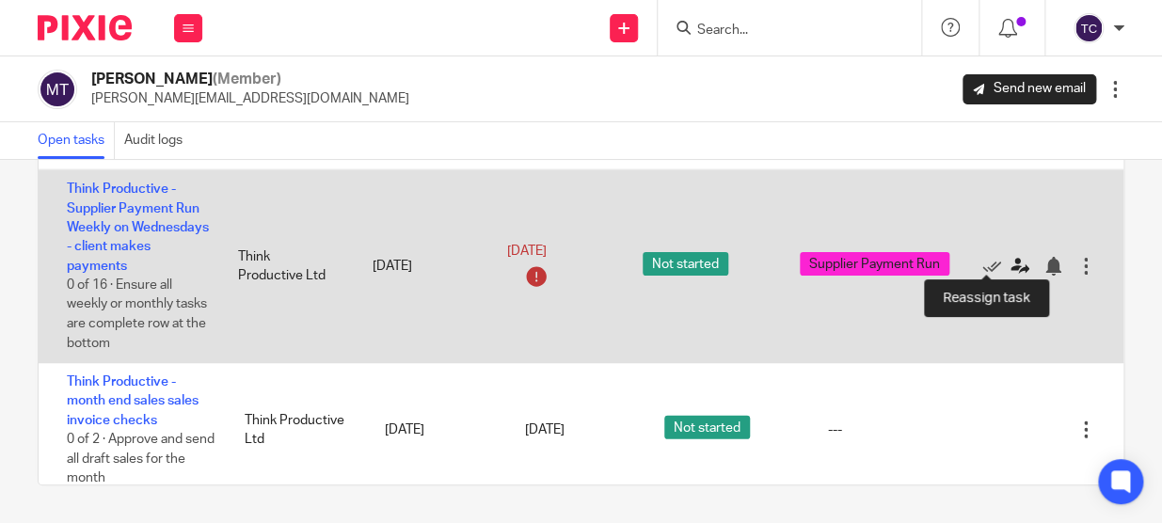
click at [1011, 257] on icon at bounding box center [1020, 266] width 19 height 19
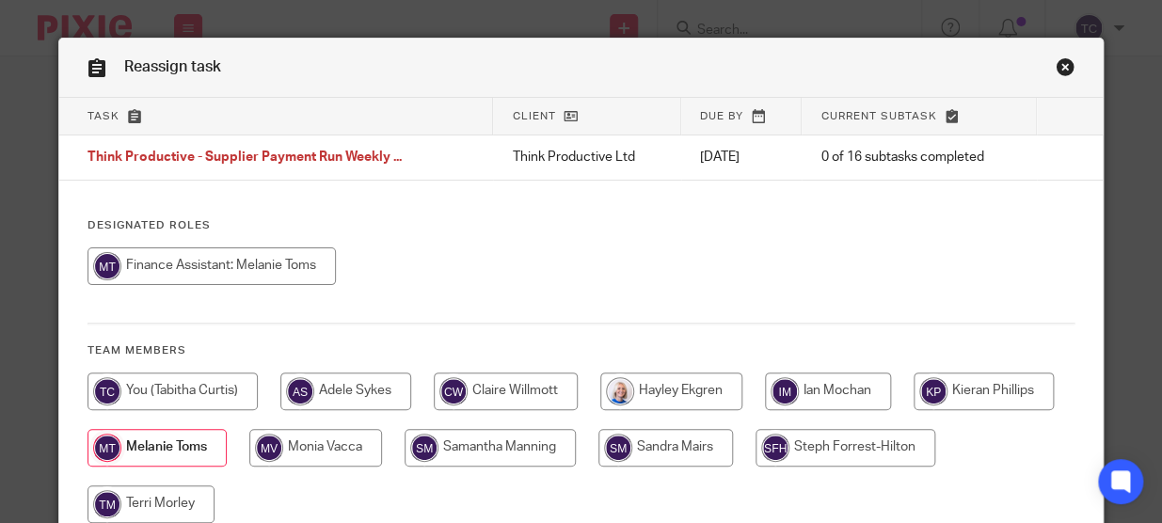
click at [206, 400] on input "radio" at bounding box center [173, 392] width 170 height 38
radio input "true"
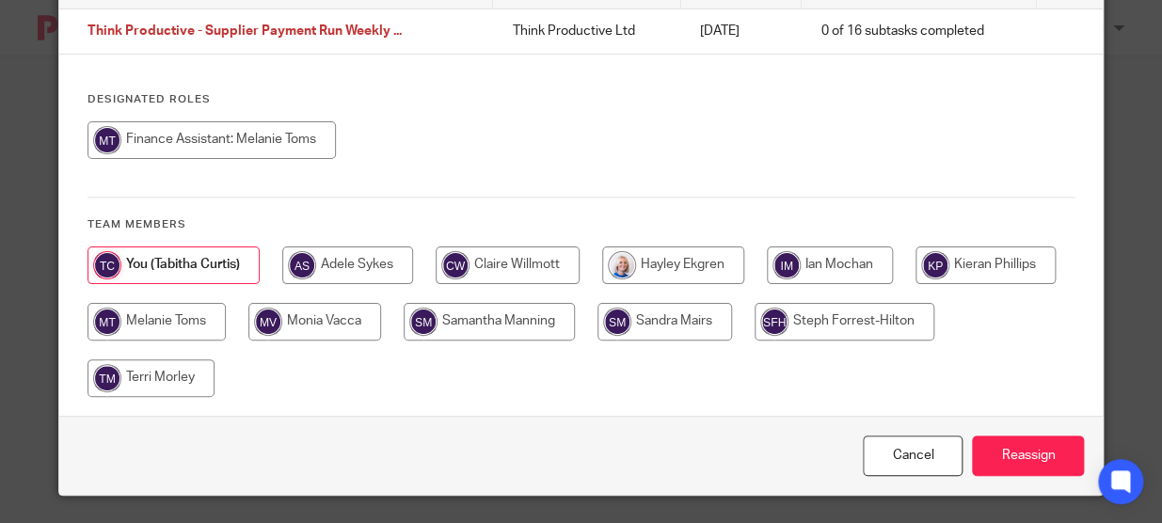
scroll to position [136, 0]
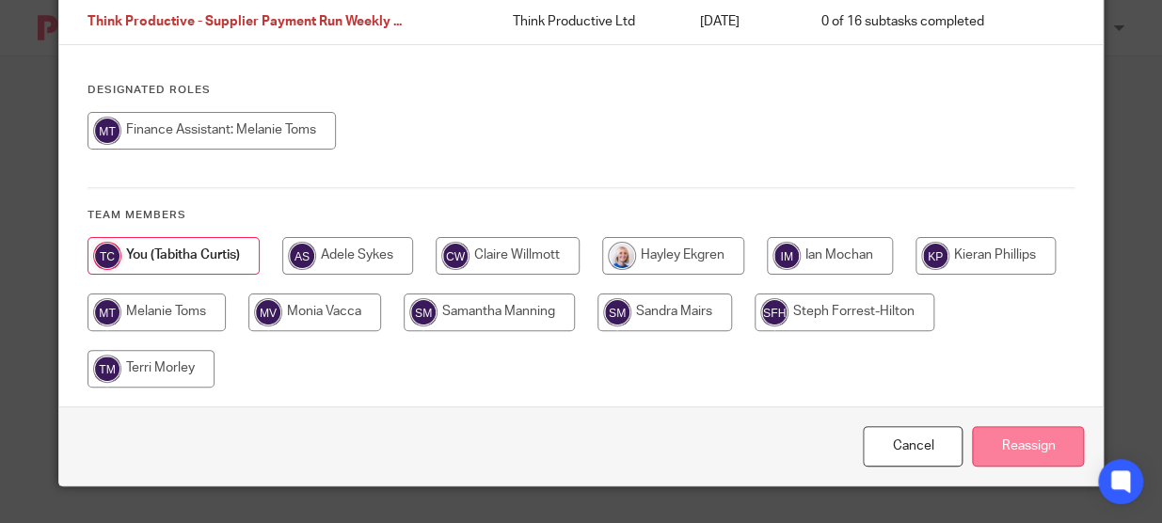
click at [1027, 441] on input "Reassign" at bounding box center [1028, 446] width 112 height 40
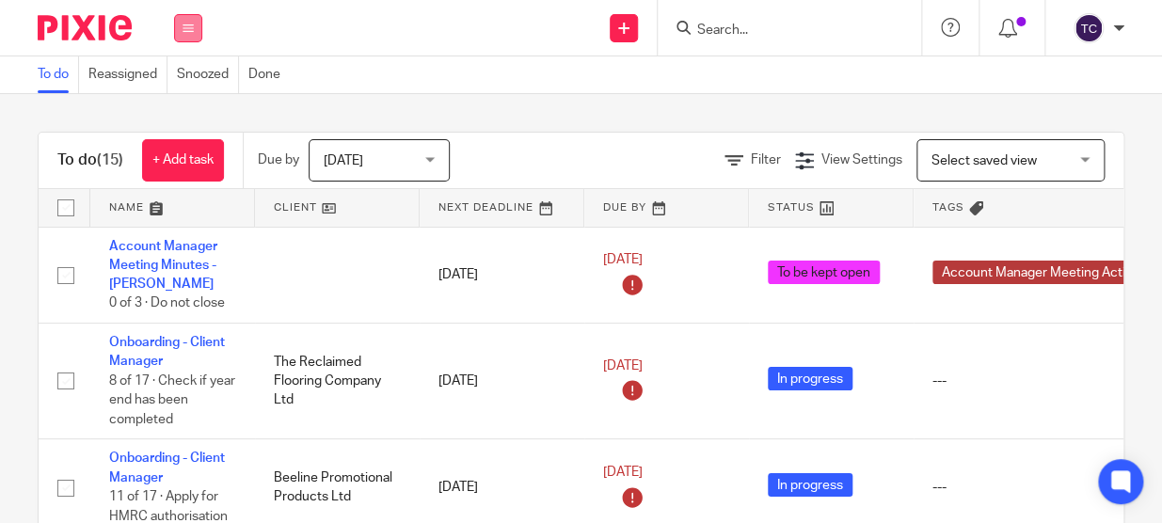
click at [188, 38] on button at bounding box center [188, 28] width 28 height 28
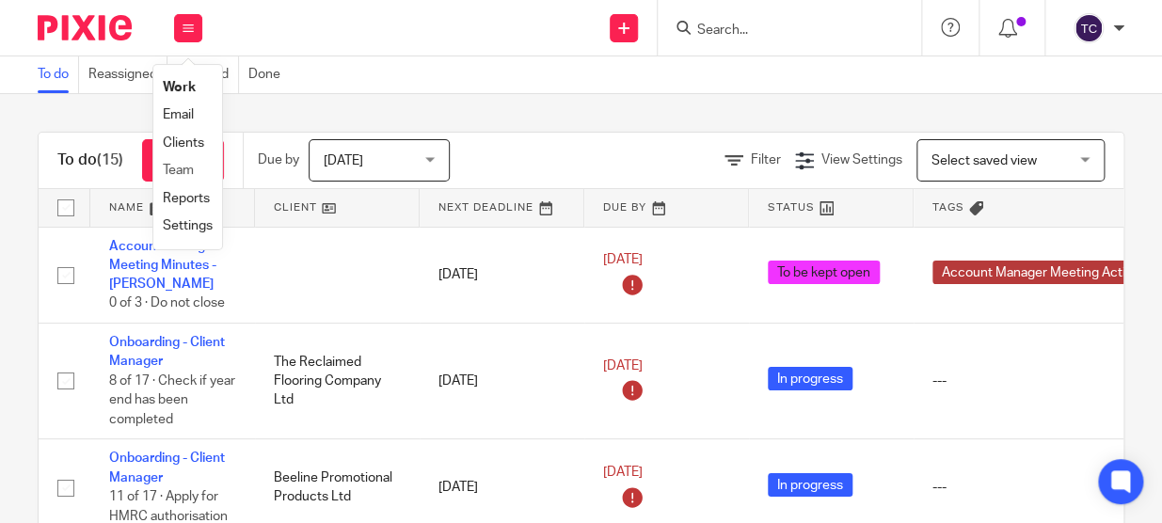
click at [203, 159] on li "Team" at bounding box center [188, 170] width 50 height 27
click at [184, 170] on link "Team" at bounding box center [178, 170] width 31 height 13
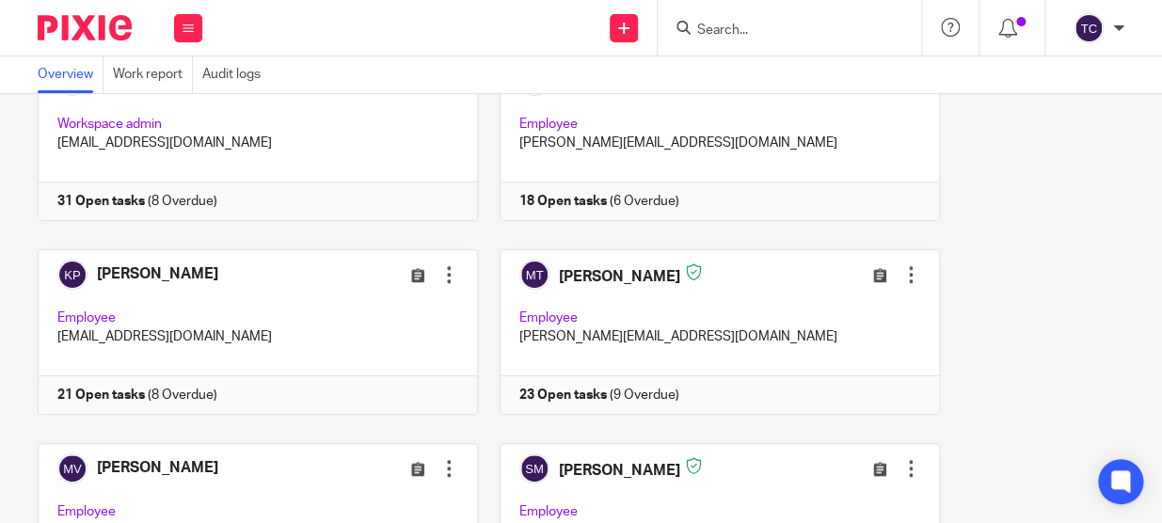
scroll to position [342, 0]
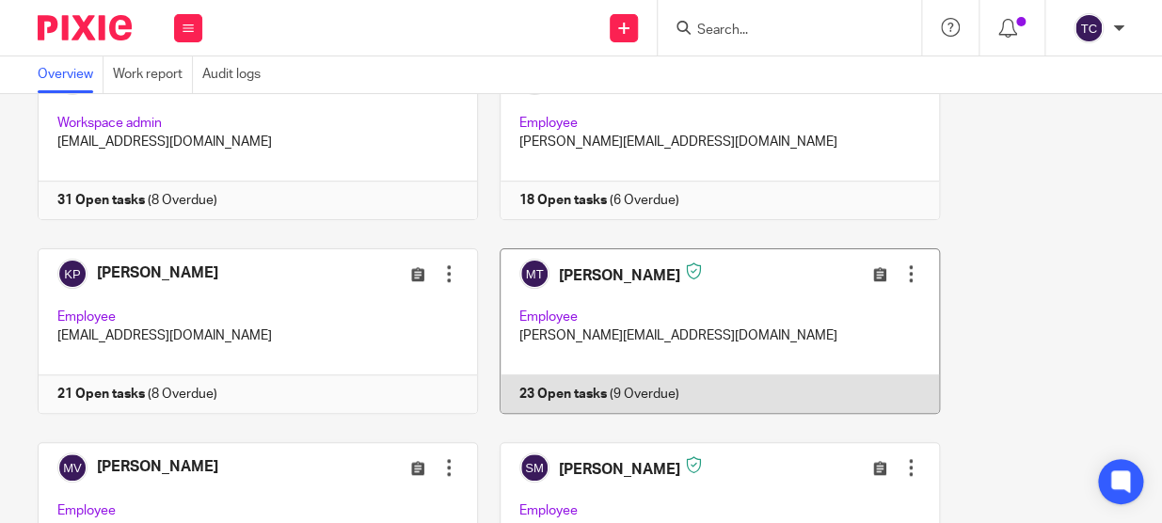
click at [605, 264] on link at bounding box center [709, 331] width 462 height 166
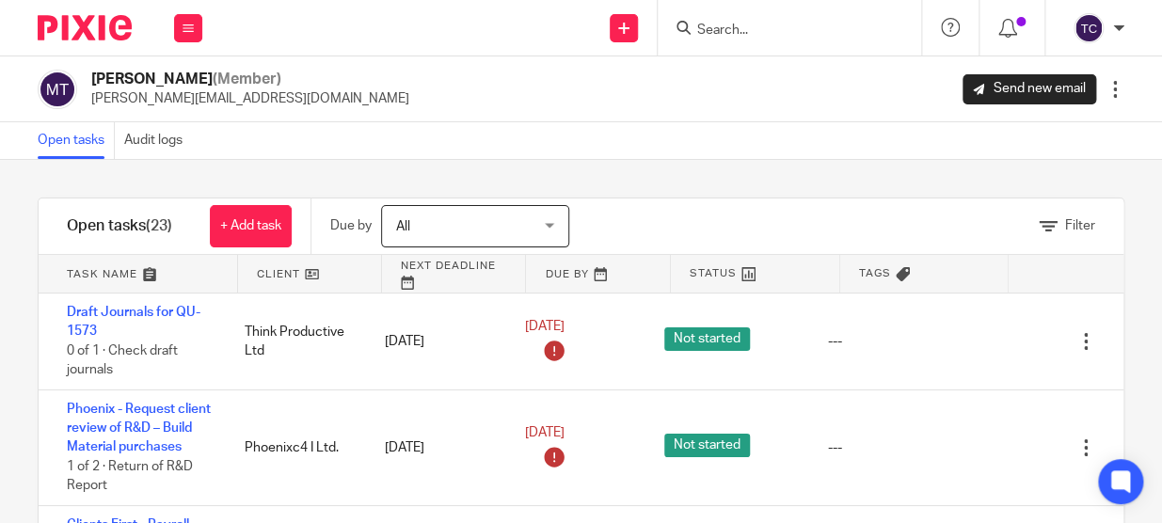
click at [296, 271] on link at bounding box center [310, 274] width 144 height 38
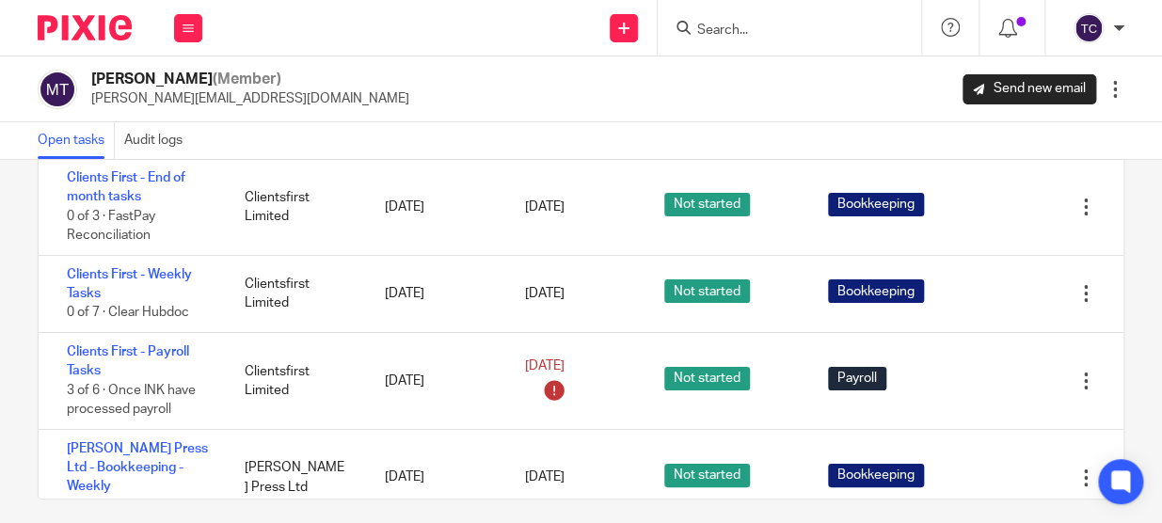
scroll to position [149, 0]
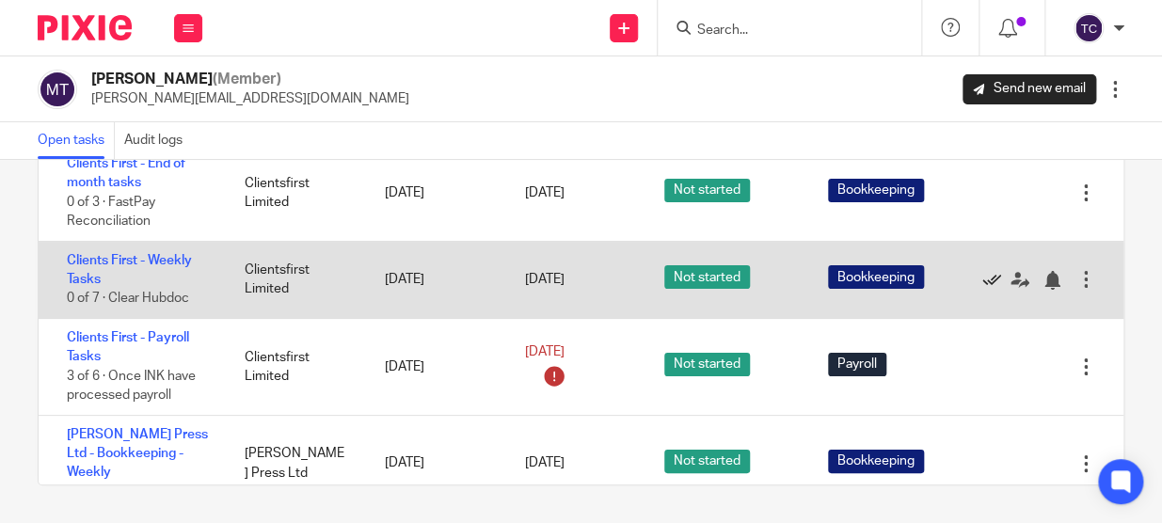
click at [983, 280] on icon at bounding box center [992, 280] width 19 height 19
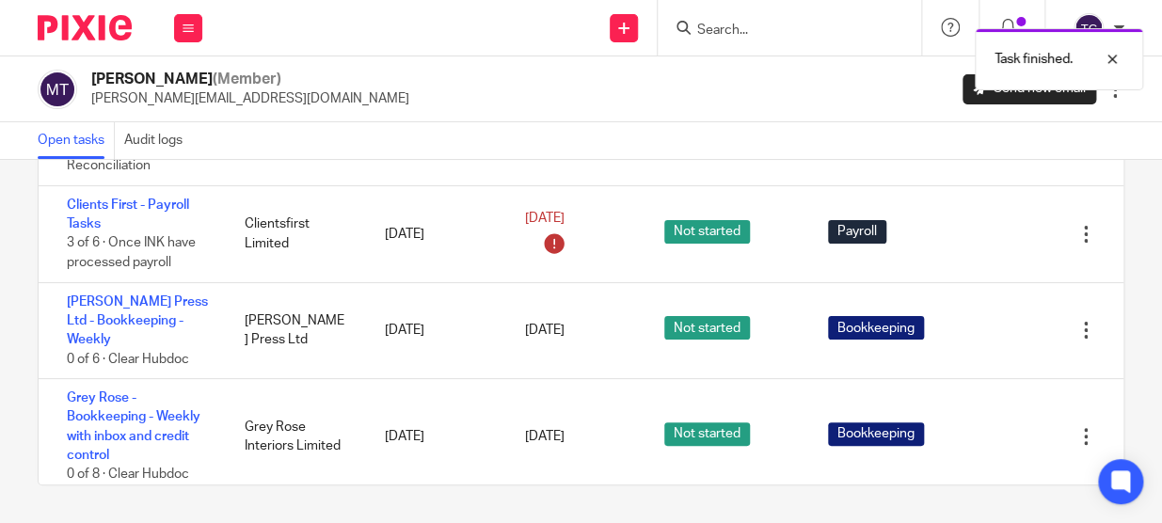
scroll to position [85, 0]
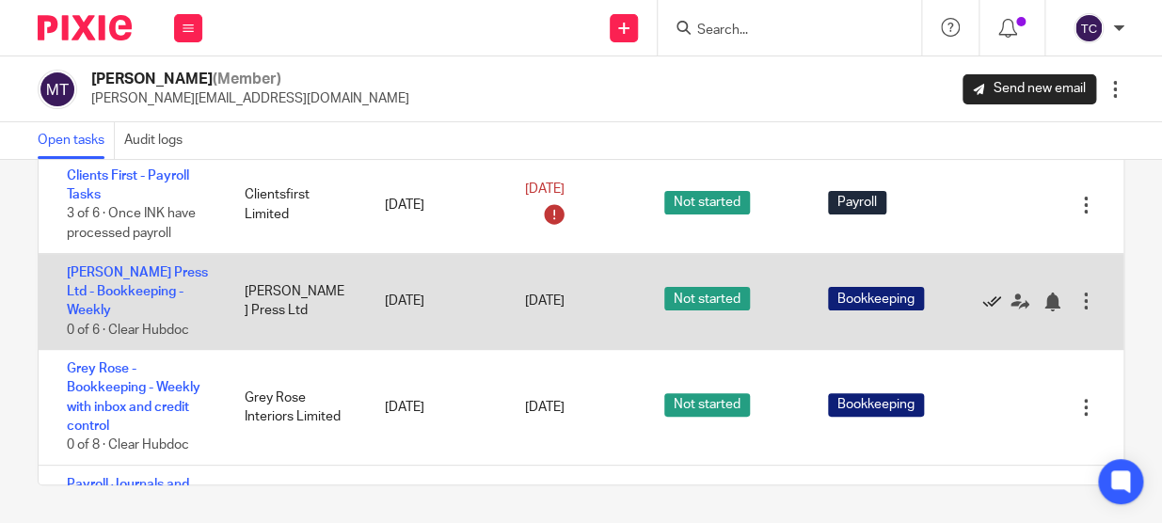
click at [983, 293] on icon at bounding box center [992, 302] width 19 height 19
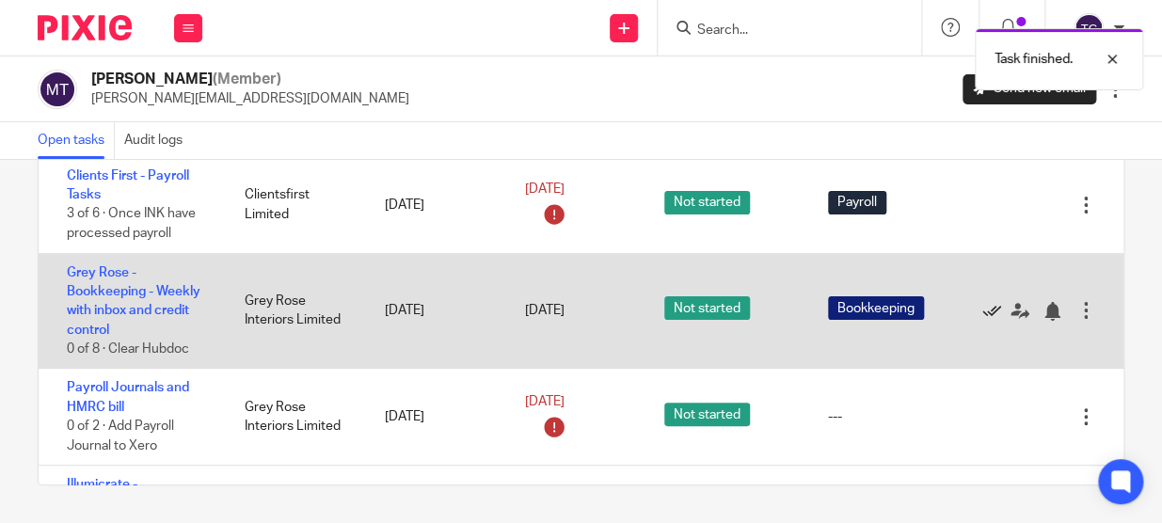
click at [983, 309] on icon at bounding box center [992, 311] width 19 height 19
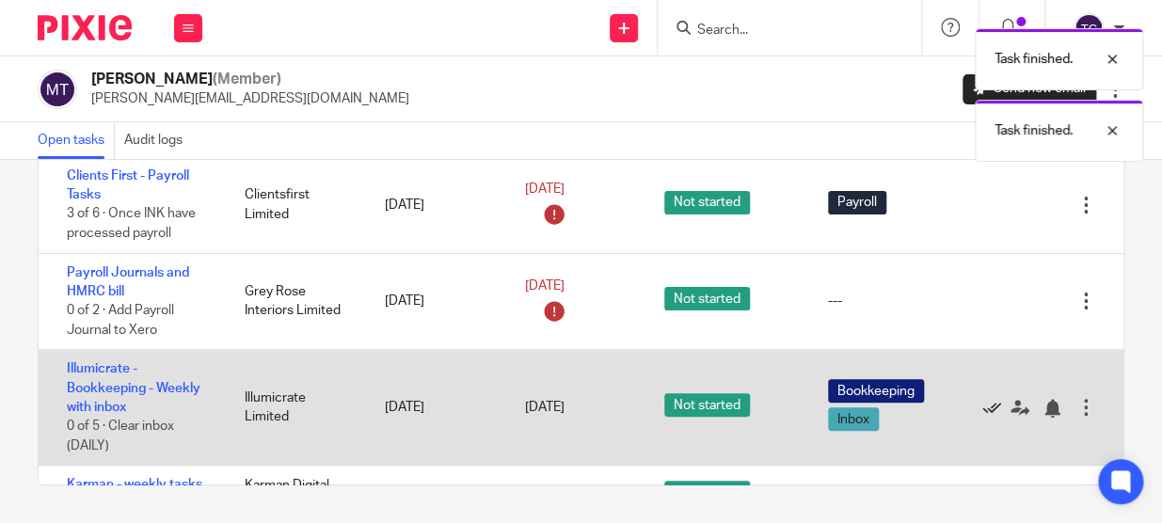
click at [983, 404] on icon at bounding box center [992, 408] width 19 height 19
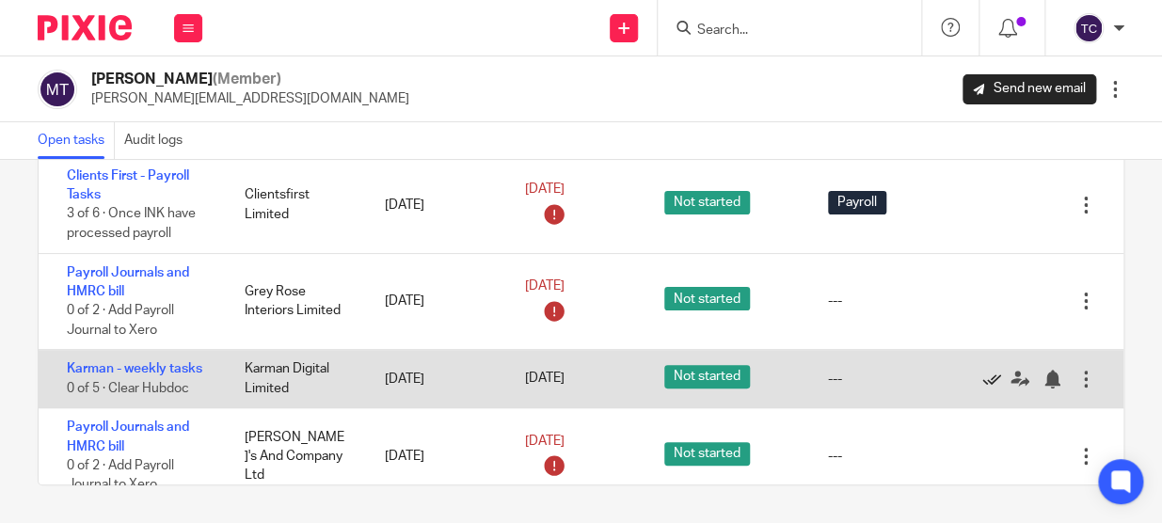
click at [983, 377] on icon at bounding box center [992, 379] width 19 height 19
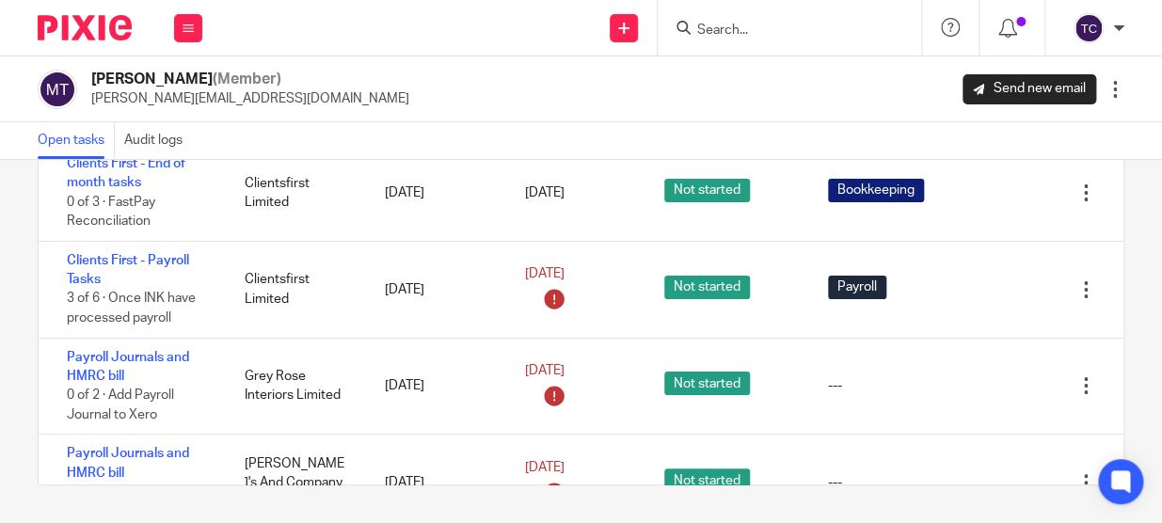
scroll to position [0, 0]
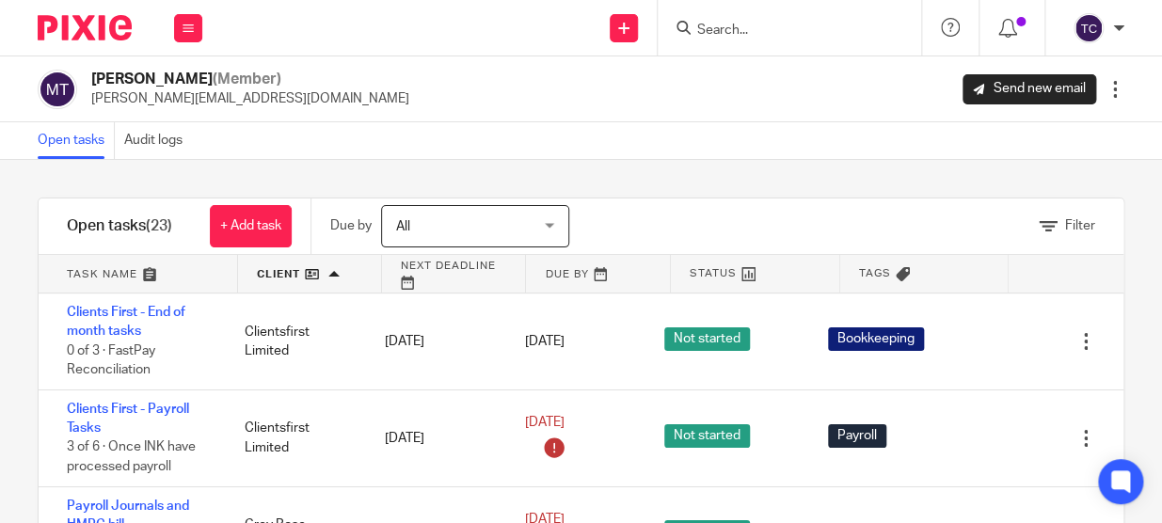
click at [534, 216] on span "All" at bounding box center [464, 226] width 137 height 40
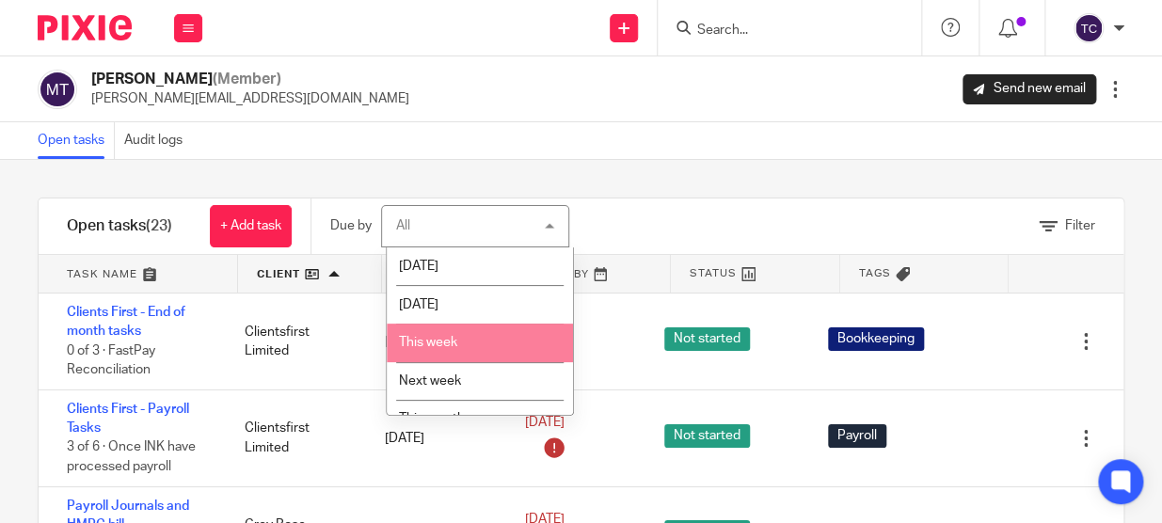
click at [518, 340] on li "This week" at bounding box center [480, 343] width 186 height 39
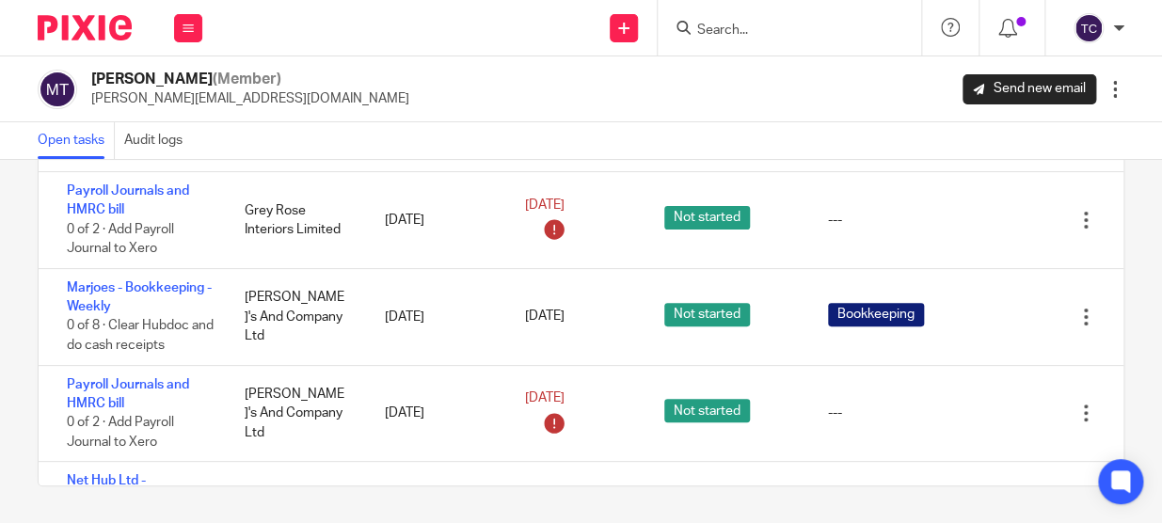
scroll to position [256, 0]
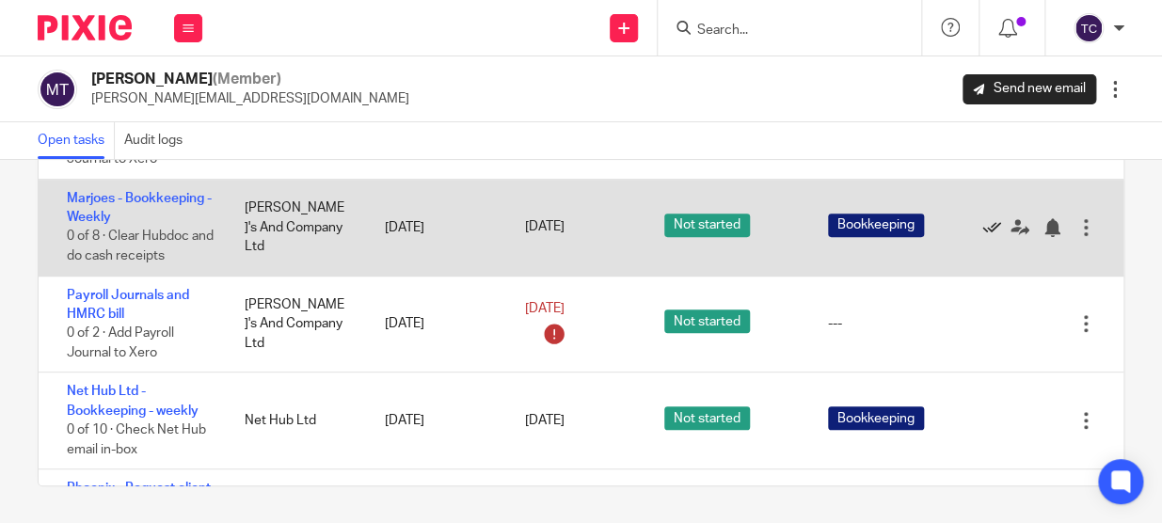
click at [983, 222] on icon at bounding box center [992, 227] width 19 height 19
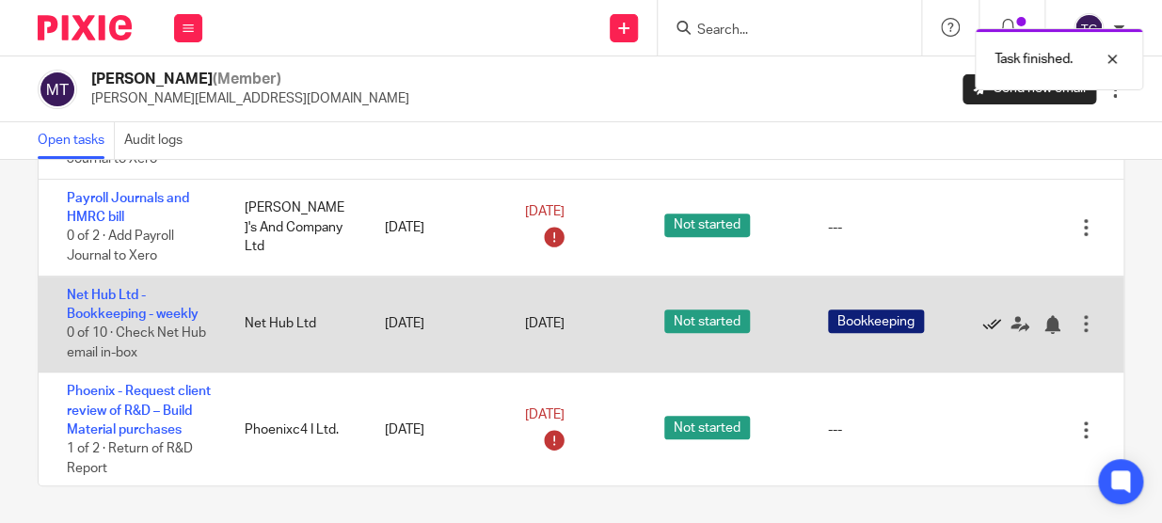
click at [983, 323] on icon at bounding box center [992, 324] width 19 height 19
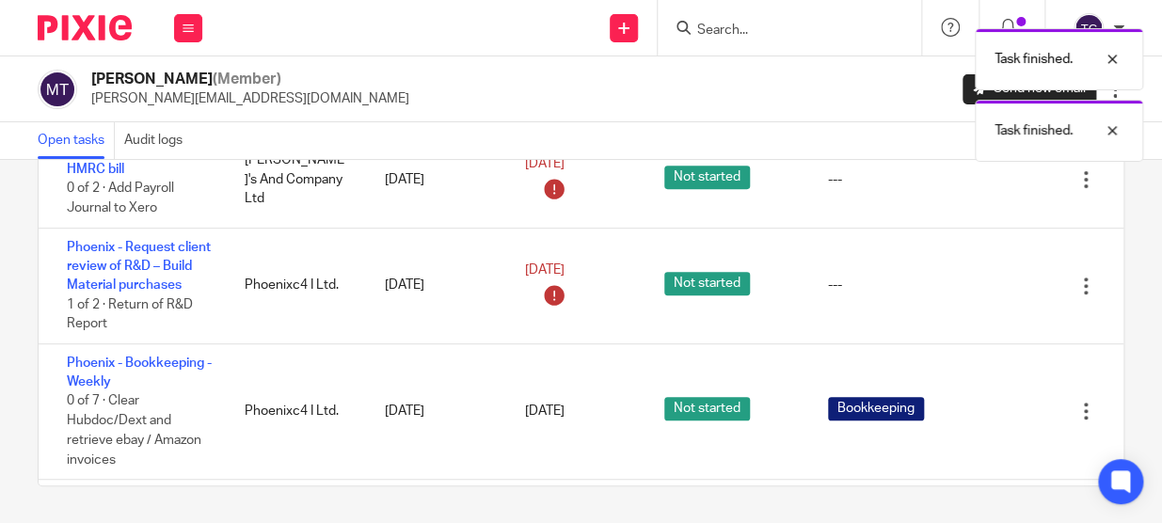
scroll to position [342, 0]
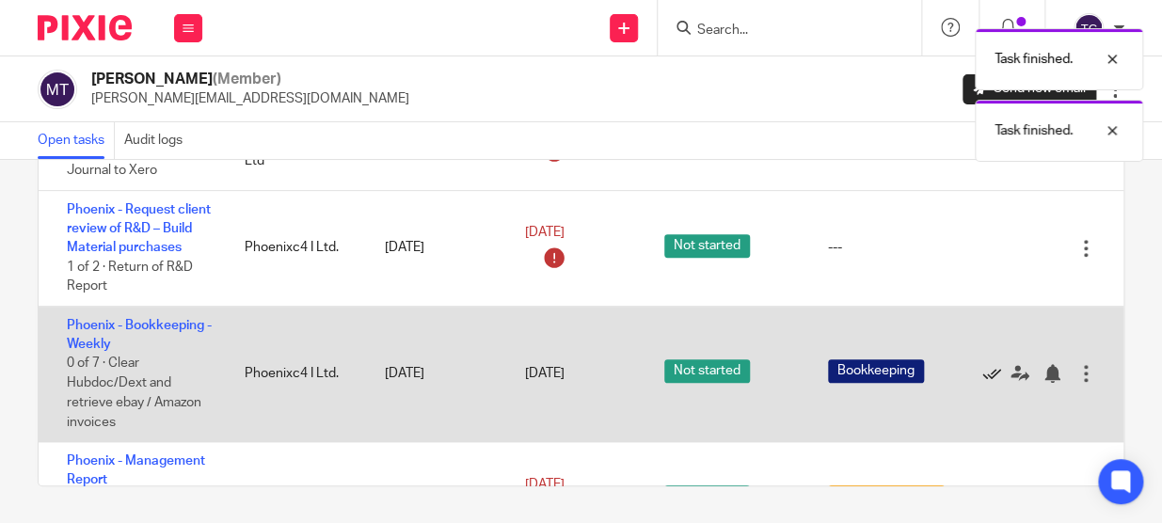
click at [983, 383] on icon at bounding box center [992, 373] width 19 height 19
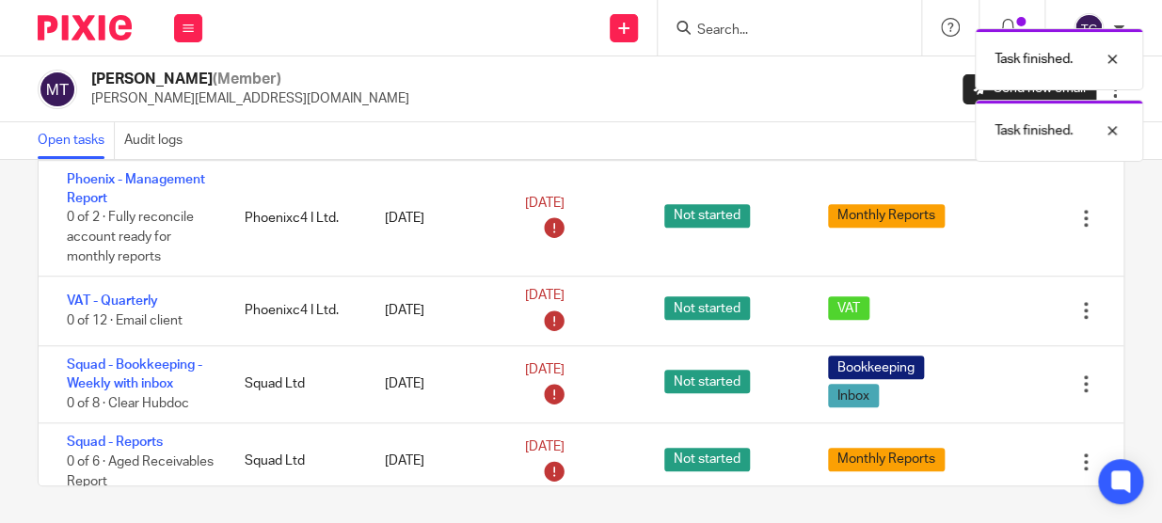
scroll to position [513, 0]
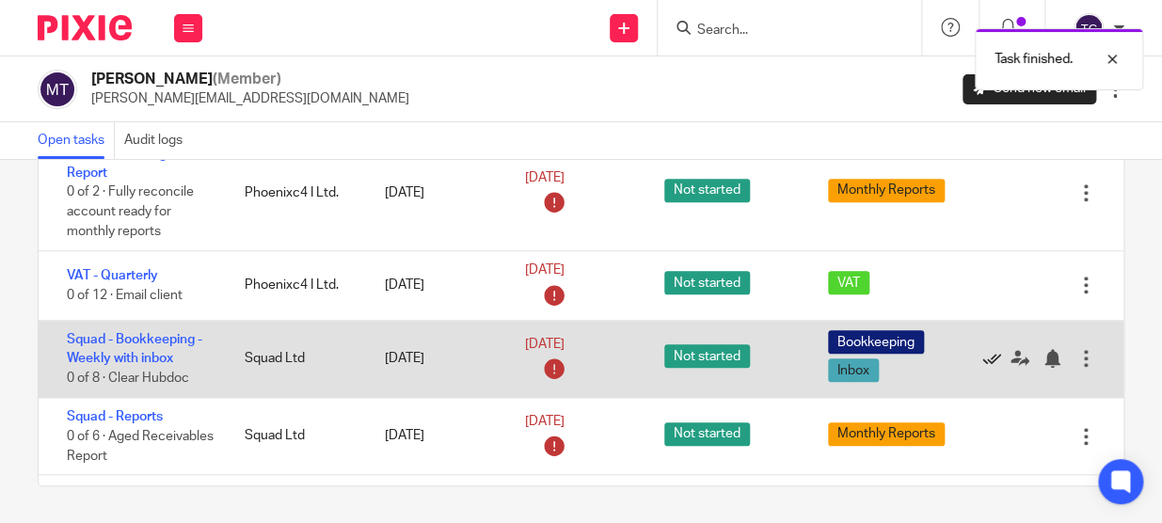
click at [983, 368] on icon at bounding box center [992, 358] width 19 height 19
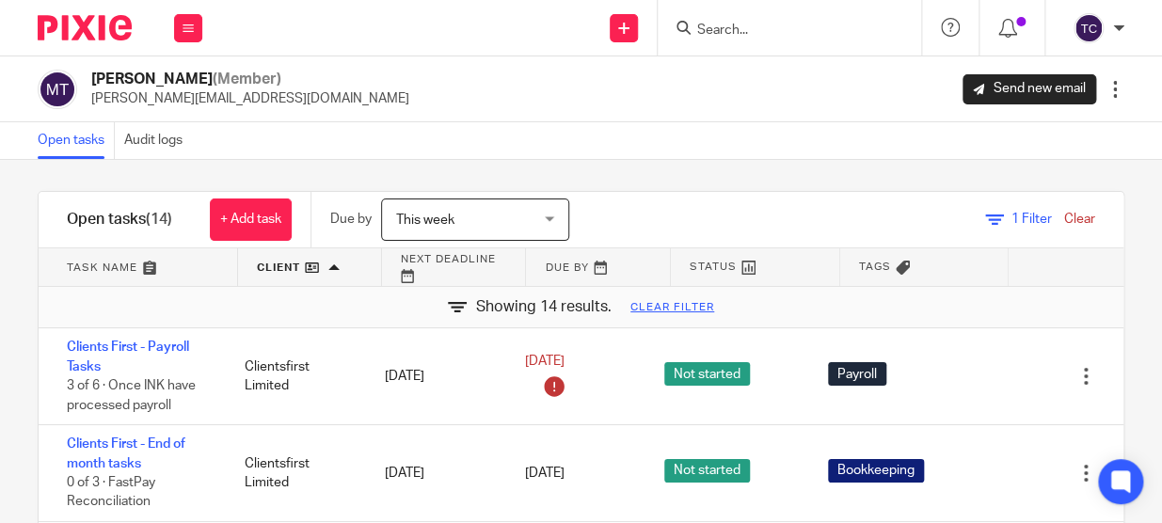
scroll to position [0, 0]
